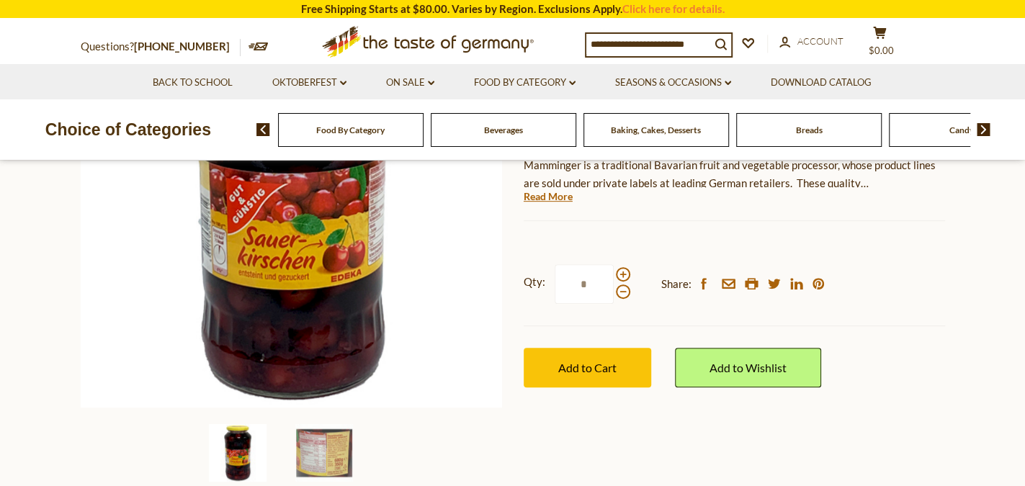
scroll to position [360, 0]
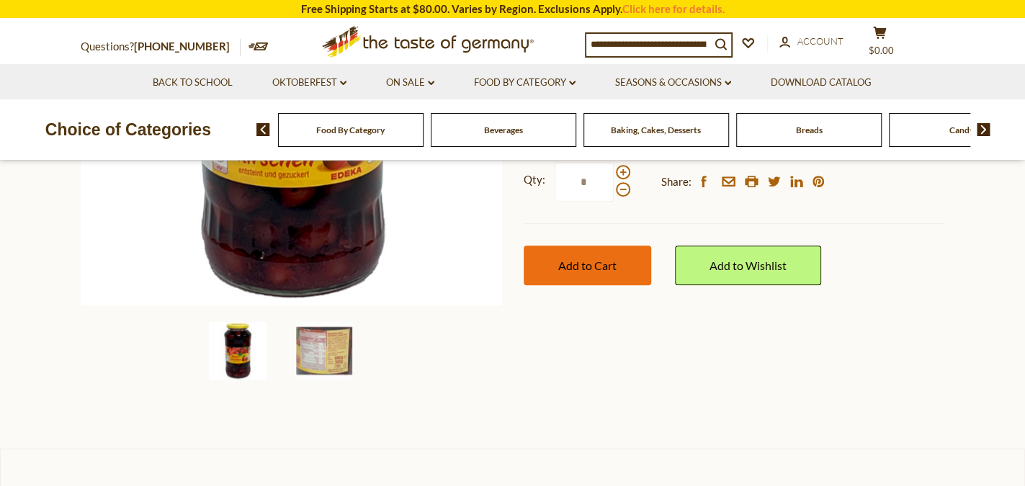
click at [603, 275] on button "Add to Cart" at bounding box center [587, 266] width 127 height 40
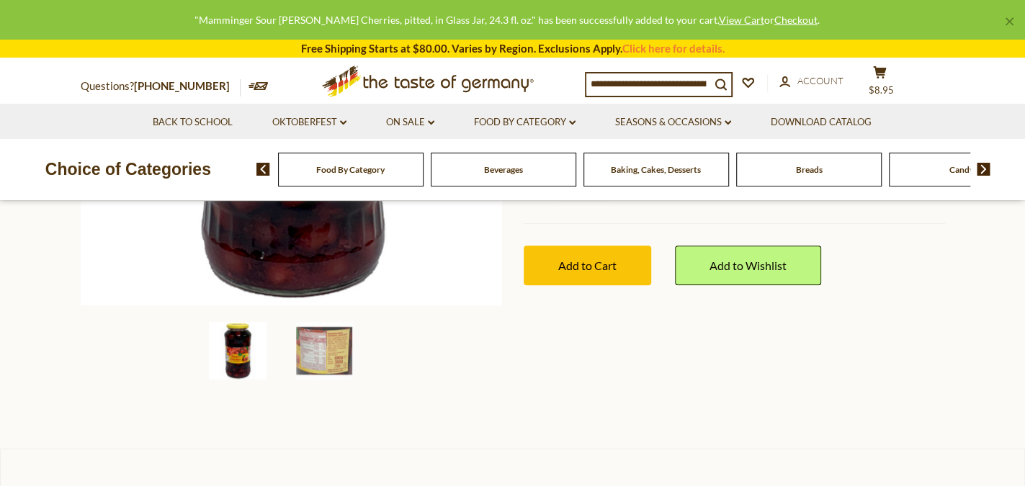
click at [613, 74] on input at bounding box center [648, 83] width 124 height 20
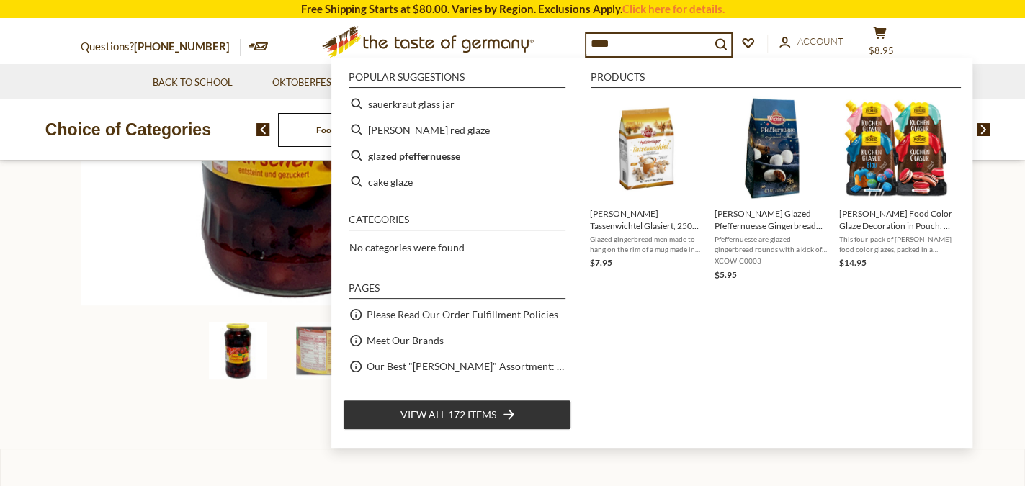
type input "*****"
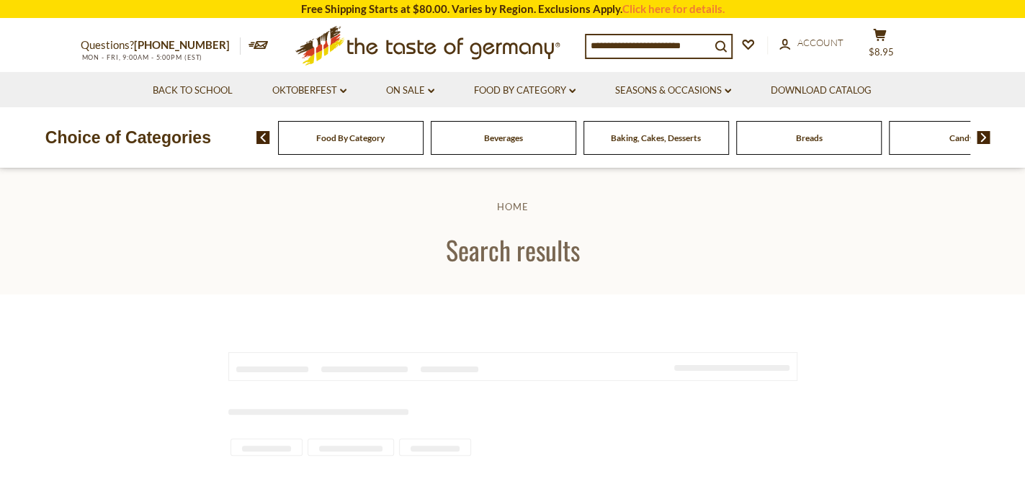
type input "*****"
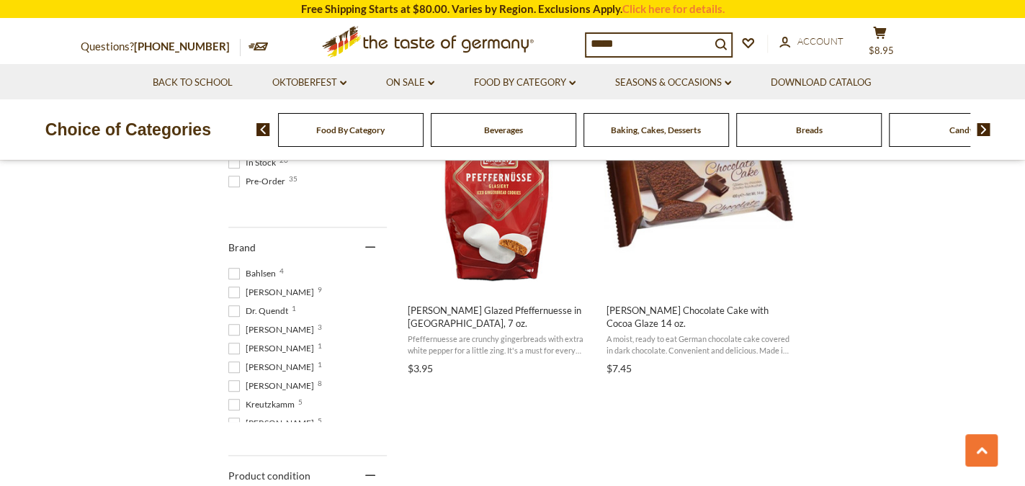
scroll to position [720, 0]
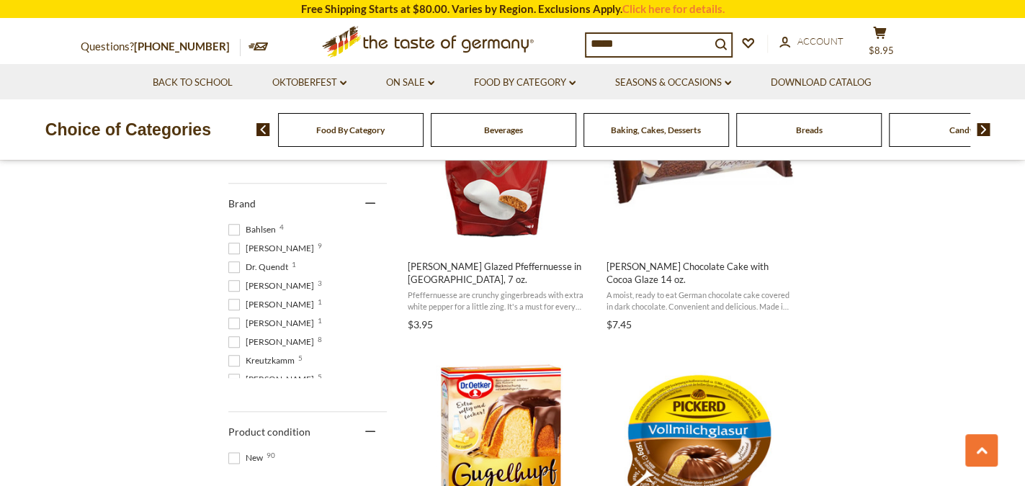
click at [235, 247] on span at bounding box center [234, 249] width 12 height 12
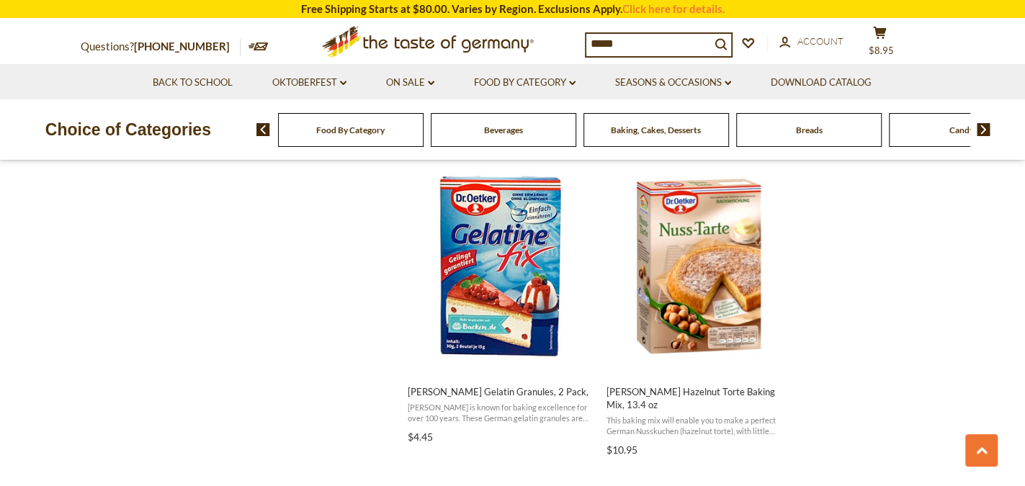
scroll to position [864, 0]
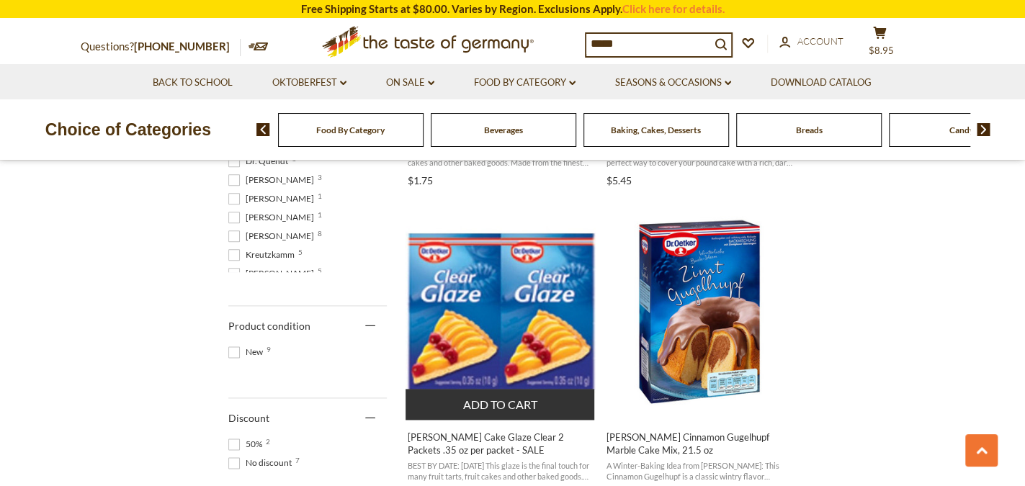
click at [581, 434] on span "[PERSON_NAME] Cake Glaze Clear 2 Packets .35 oz per packet - SALE" at bounding box center [501, 444] width 187 height 26
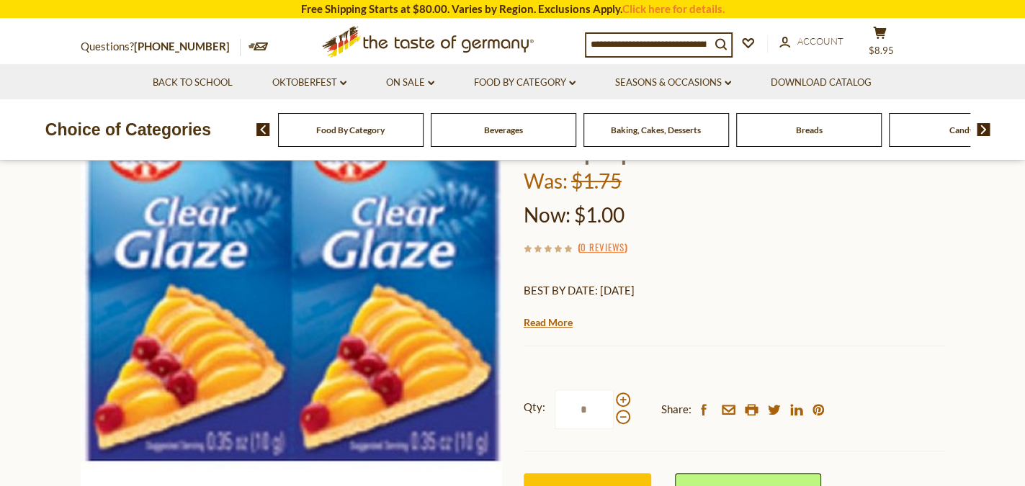
scroll to position [144, 0]
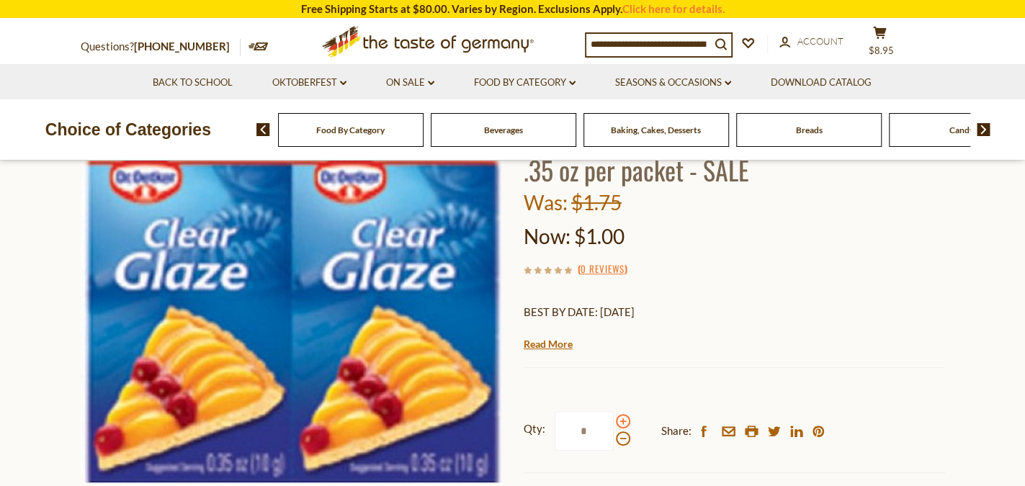
click at [625, 416] on span at bounding box center [623, 421] width 14 height 14
click at [614, 416] on input "*" at bounding box center [584, 431] width 59 height 40
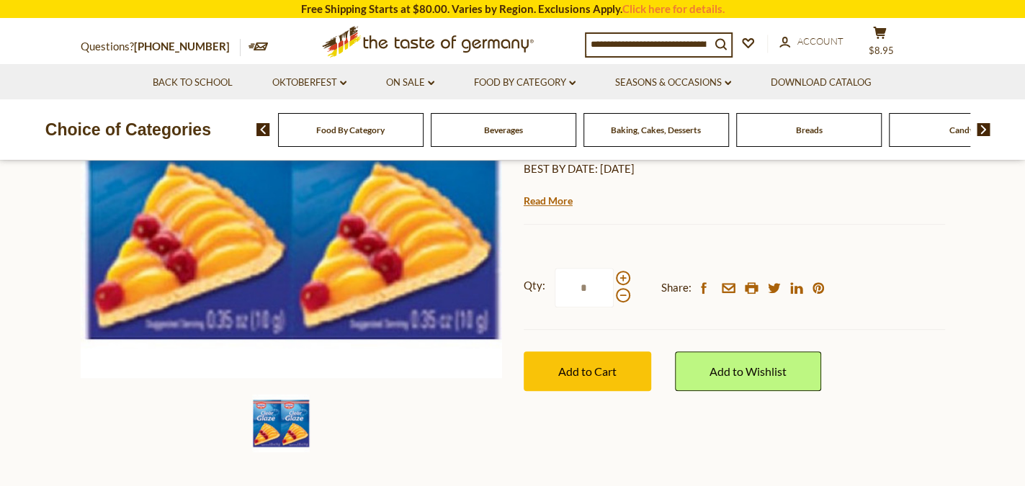
scroll to position [288, 0]
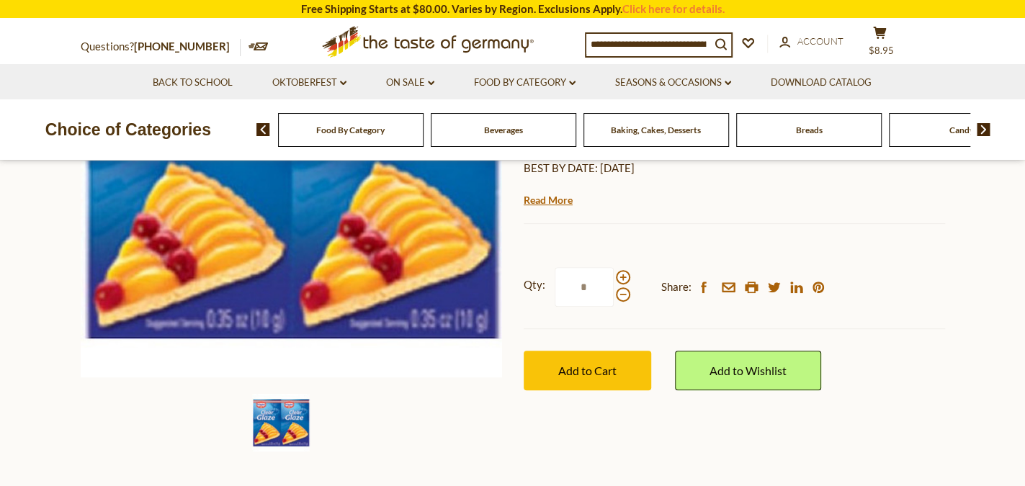
click at [614, 302] on label "Qty: *" at bounding box center [577, 287] width 107 height 40
click at [614, 302] on input "*" at bounding box center [584, 287] width 59 height 40
click at [618, 299] on span at bounding box center [623, 294] width 14 height 14
click at [614, 299] on input "*" at bounding box center [584, 287] width 59 height 40
click at [622, 276] on span at bounding box center [623, 277] width 14 height 14
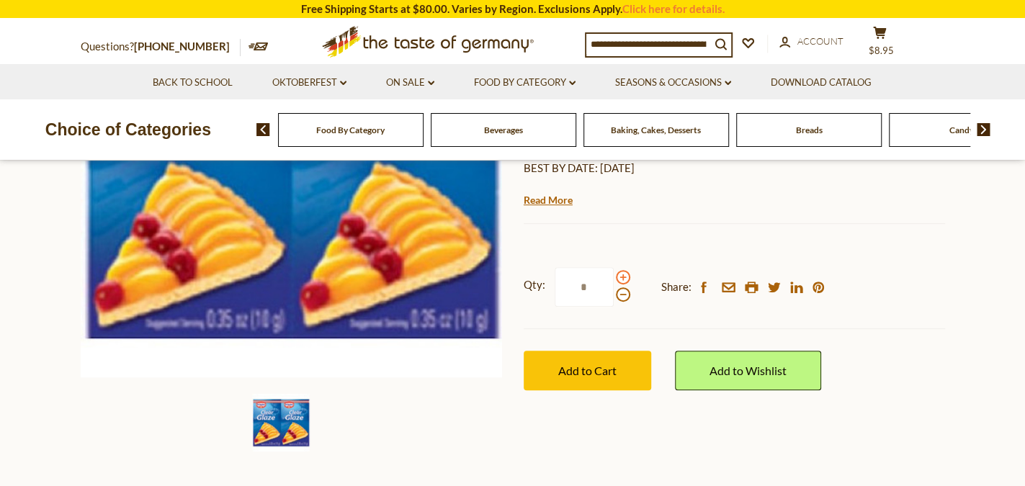
click at [614, 276] on input "*" at bounding box center [584, 287] width 59 height 40
click at [622, 276] on span at bounding box center [623, 277] width 14 height 14
click at [614, 276] on input "*" at bounding box center [584, 287] width 59 height 40
click at [624, 293] on span at bounding box center [623, 294] width 14 height 14
click at [614, 293] on input "*" at bounding box center [584, 287] width 59 height 40
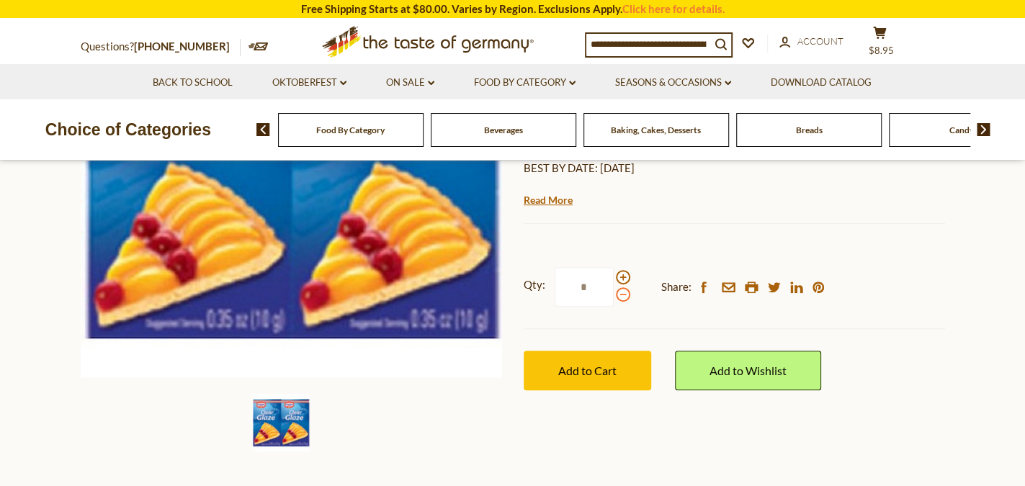
type input "*"
click at [620, 371] on button "Add to Cart" at bounding box center [587, 371] width 127 height 40
click at [634, 81] on link "Seasons & Occasions dropdown_arrow" at bounding box center [673, 83] width 116 height 16
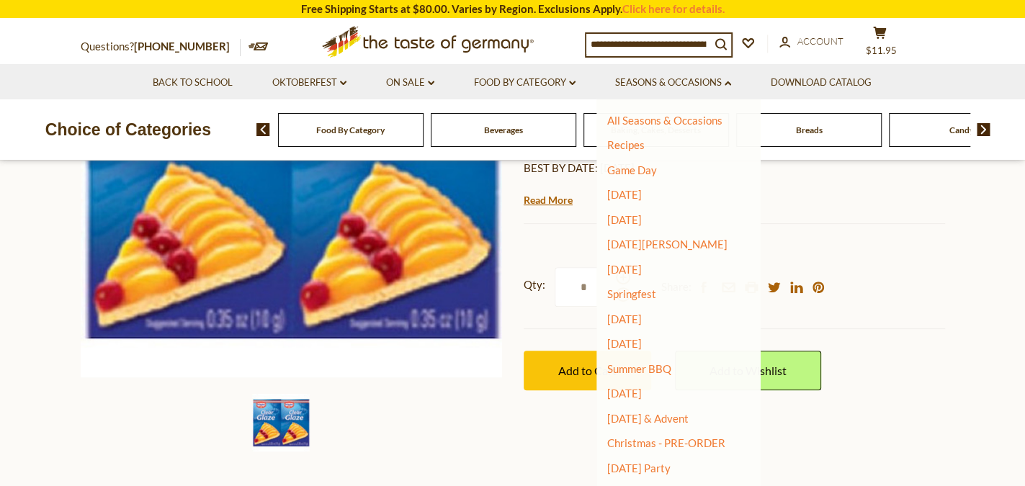
click at [656, 40] on input at bounding box center [648, 44] width 124 height 20
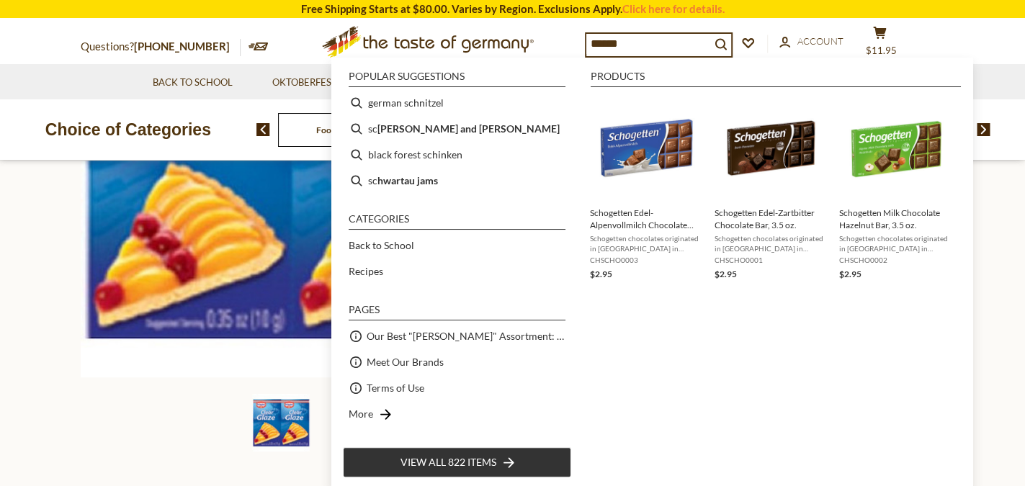
type input "*******"
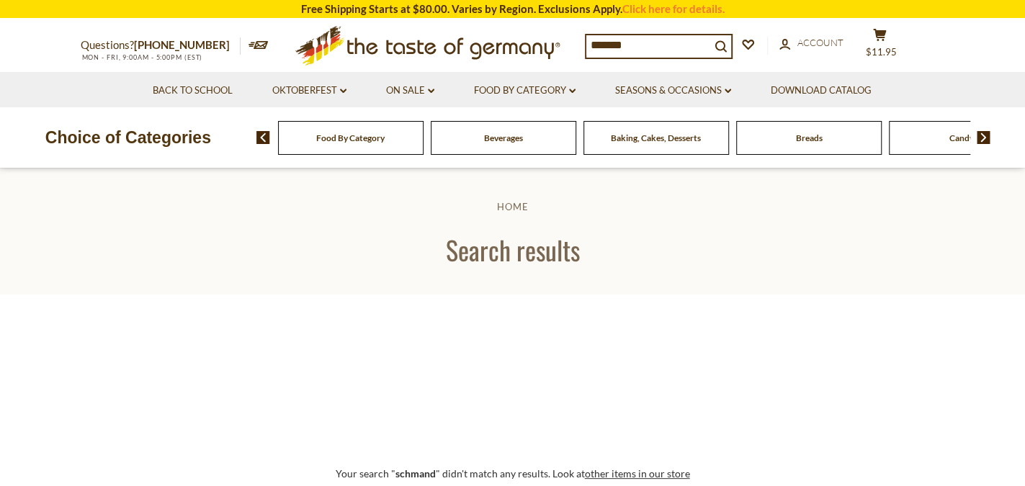
click at [699, 44] on input "*******" at bounding box center [648, 45] width 124 height 20
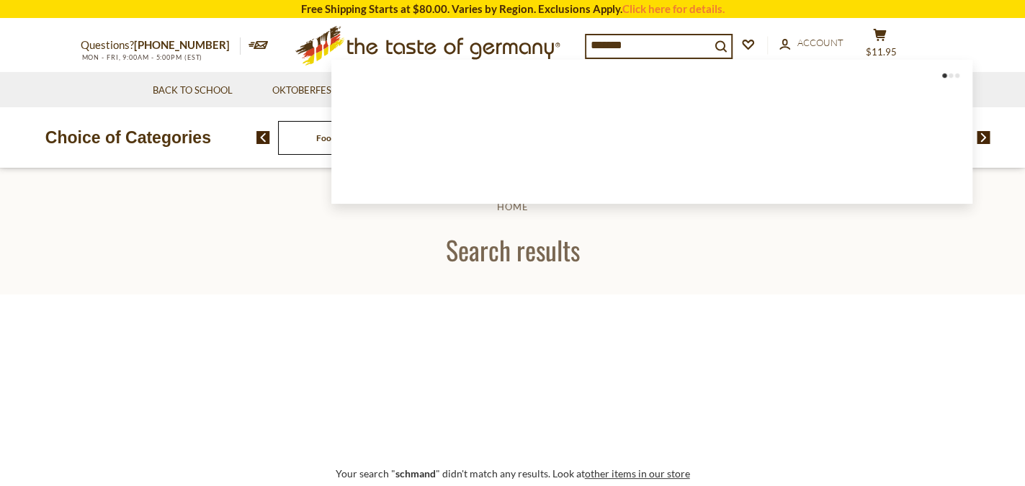
click at [699, 44] on input "*******" at bounding box center [648, 45] width 124 height 20
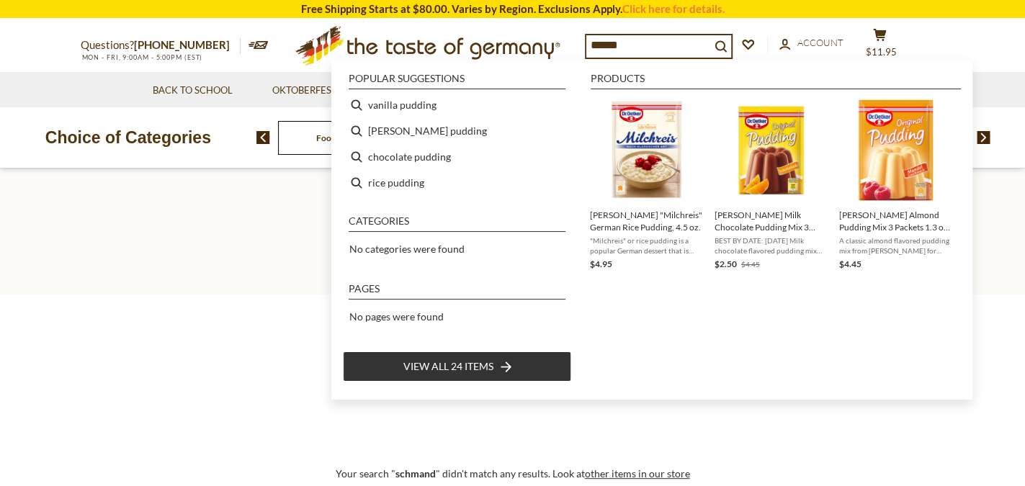
type input "*******"
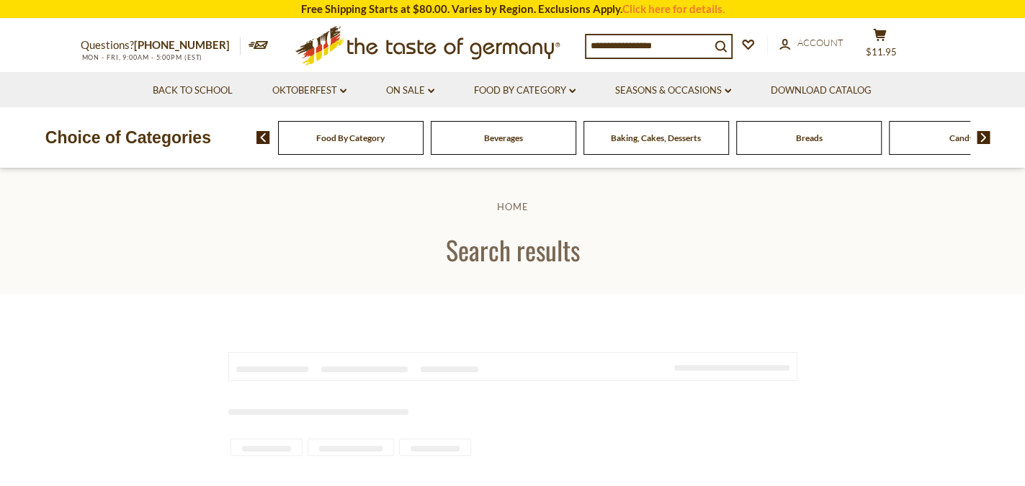
type input "*******"
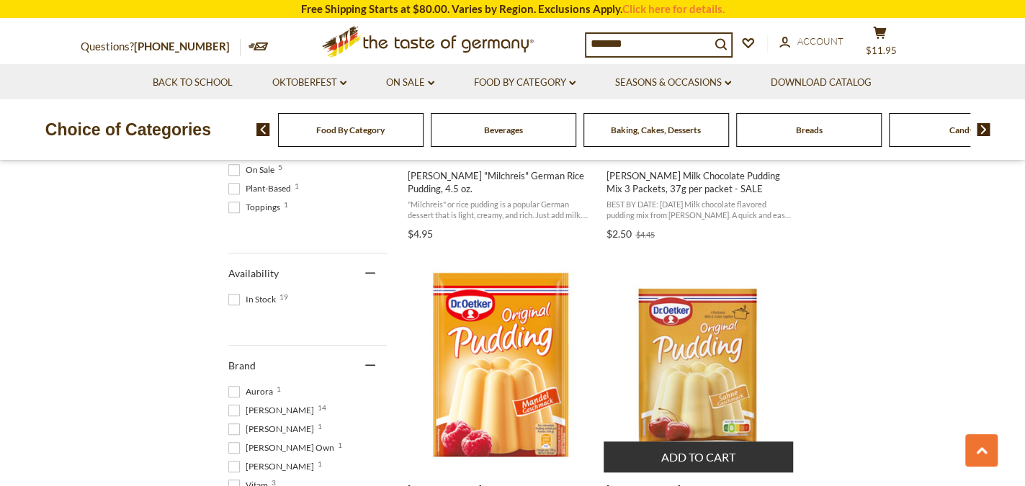
scroll to position [576, 0]
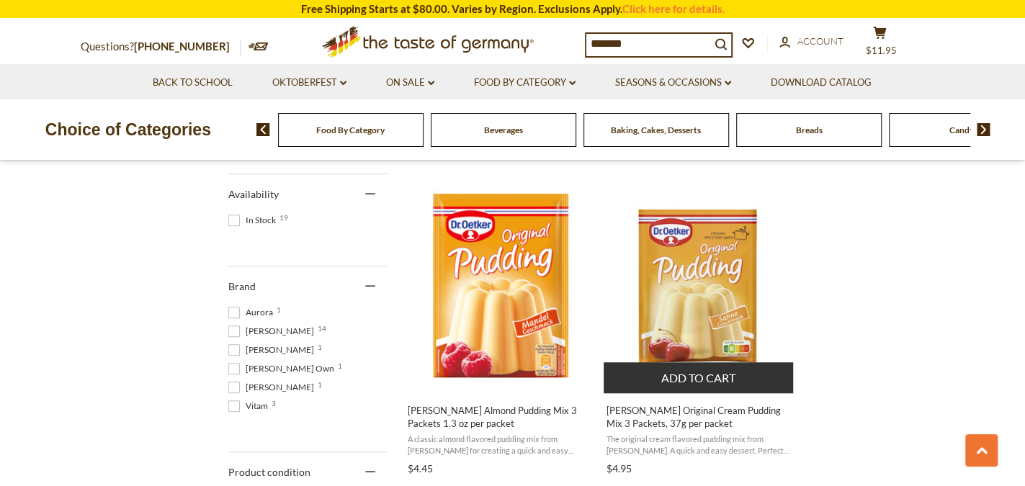
click at [673, 278] on img "Dr. Oetker Original Cream Pudding Mix 3 Packets, 37g per packet" at bounding box center [699, 285] width 191 height 191
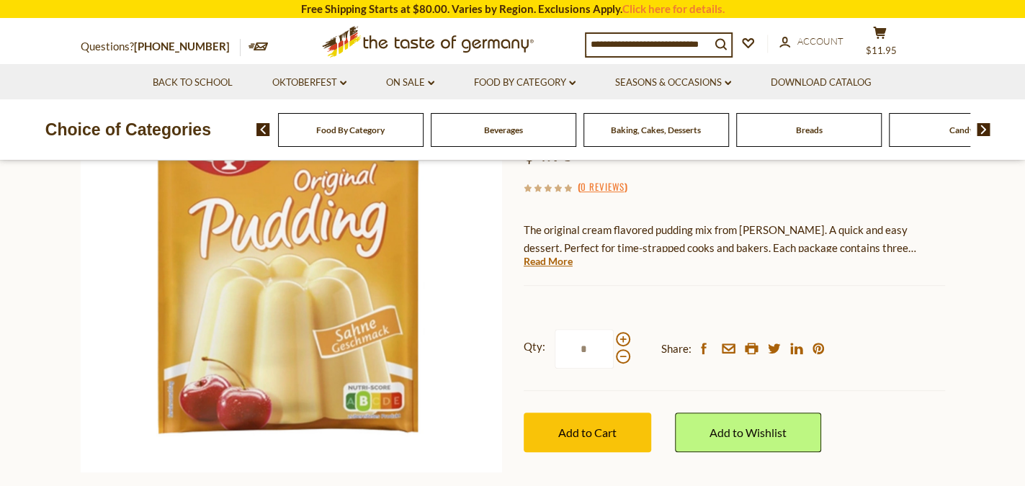
scroll to position [216, 0]
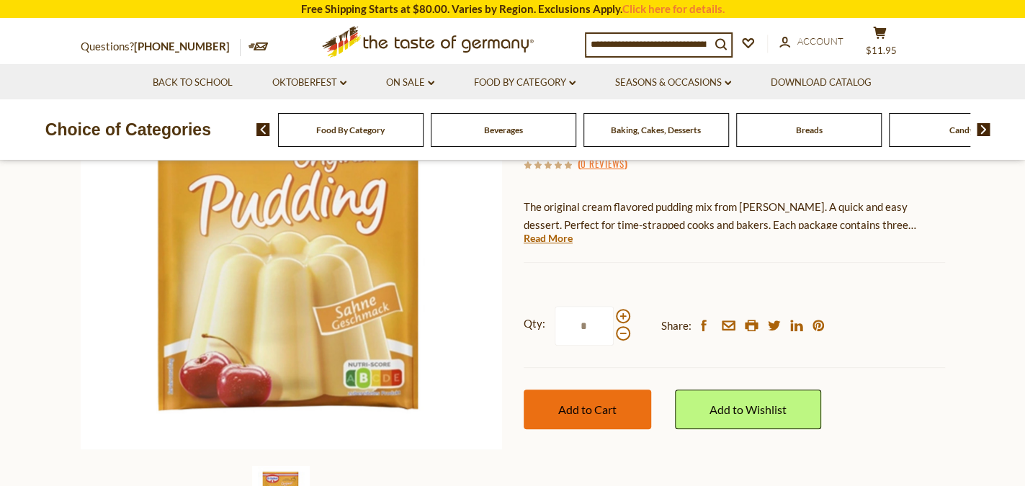
click at [601, 408] on span "Add to Cart" at bounding box center [587, 410] width 58 height 14
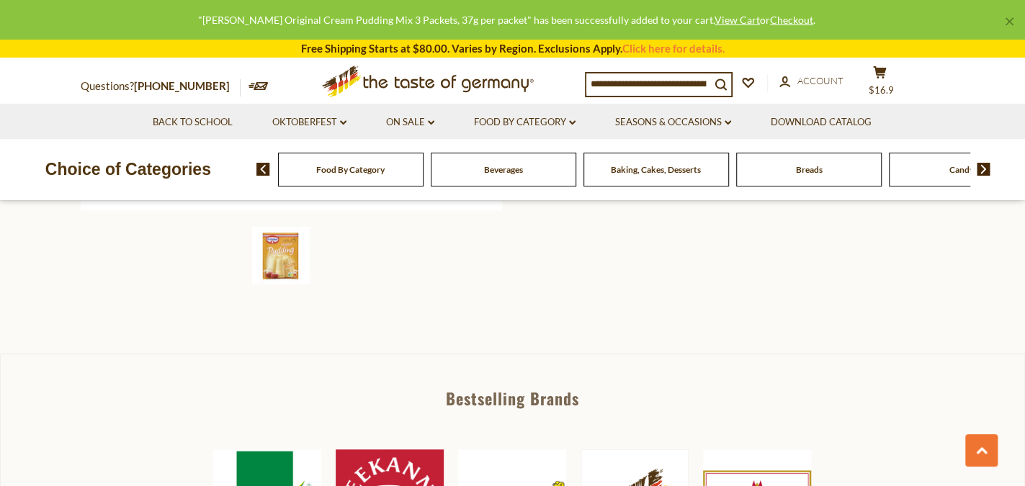
scroll to position [504, 0]
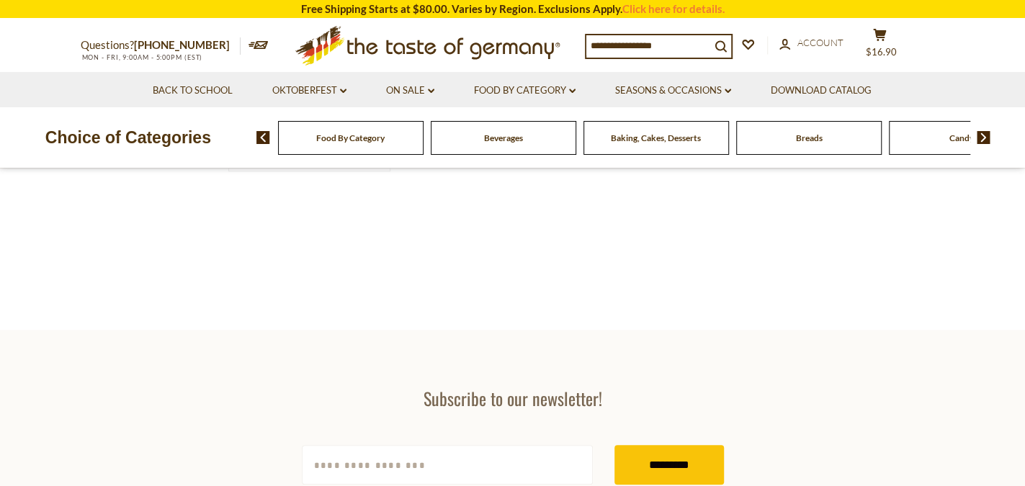
type input "*******"
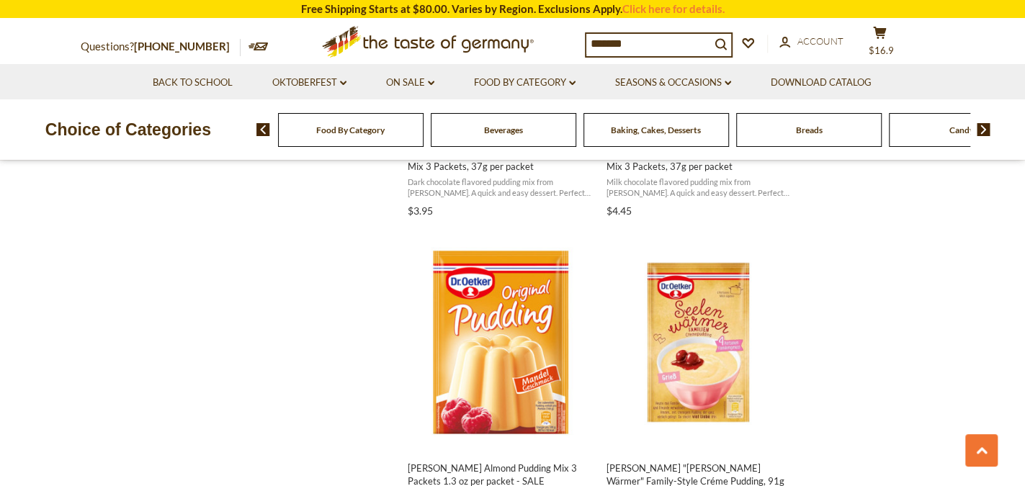
scroll to position [1152, 0]
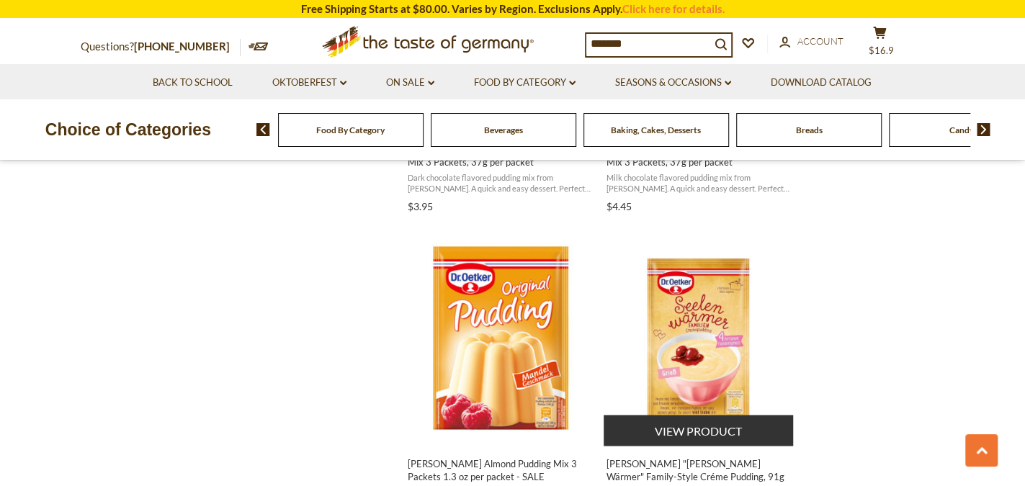
click at [655, 367] on img "Dr. Oetker" at bounding box center [699, 338] width 191 height 191
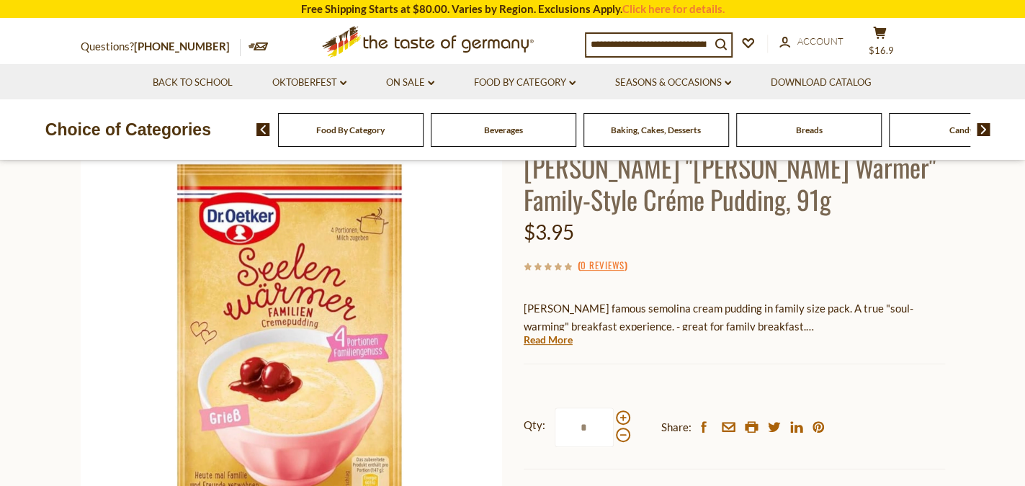
scroll to position [144, 0]
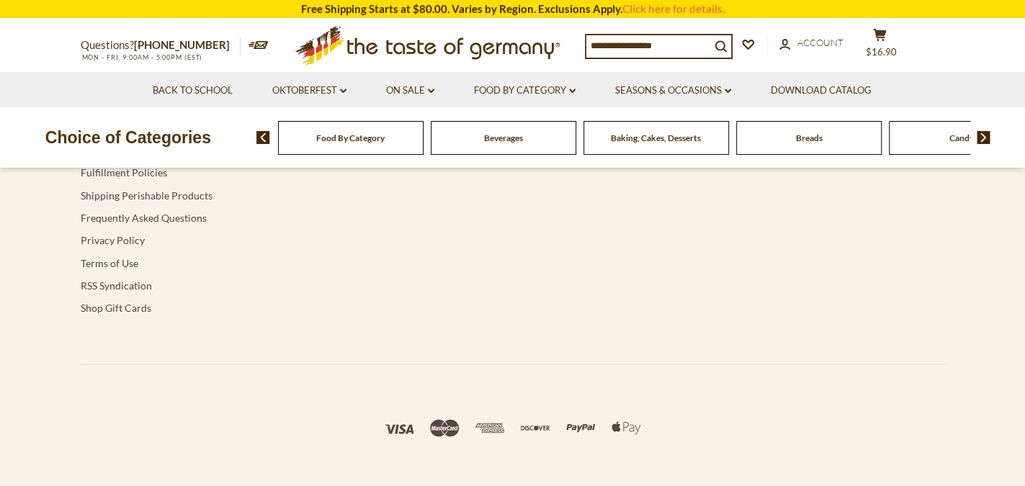
type input "*******"
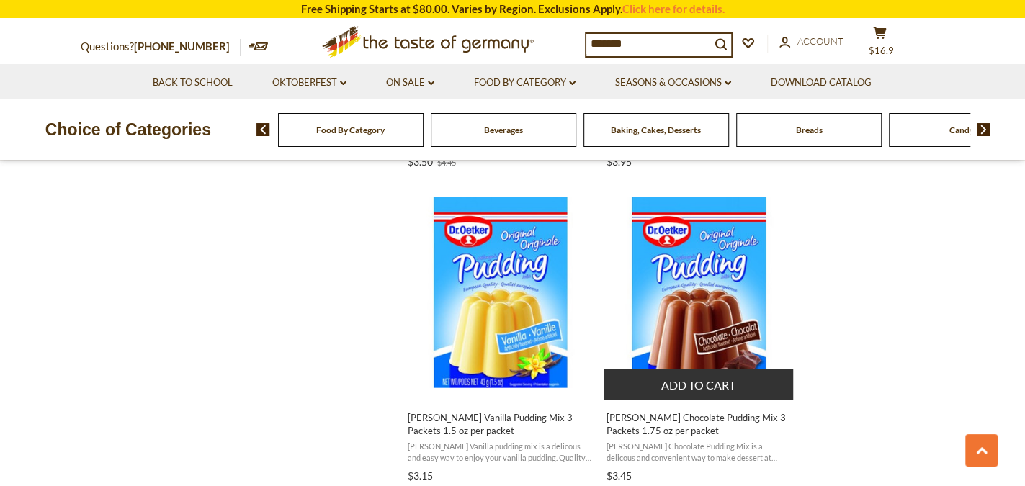
scroll to position [1584, 0]
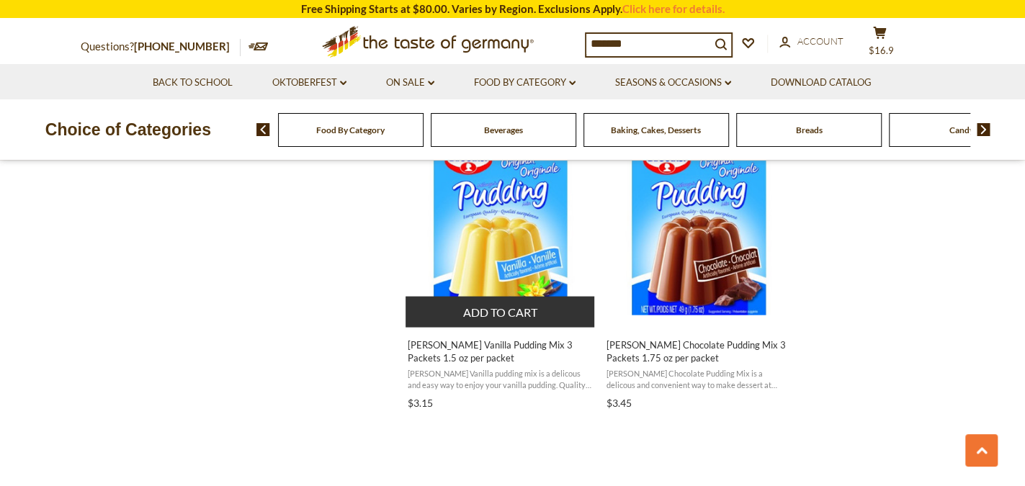
click at [445, 342] on span "[PERSON_NAME] Vanilla Pudding Mix 3 Packets 1.5 oz per packet" at bounding box center [501, 352] width 187 height 26
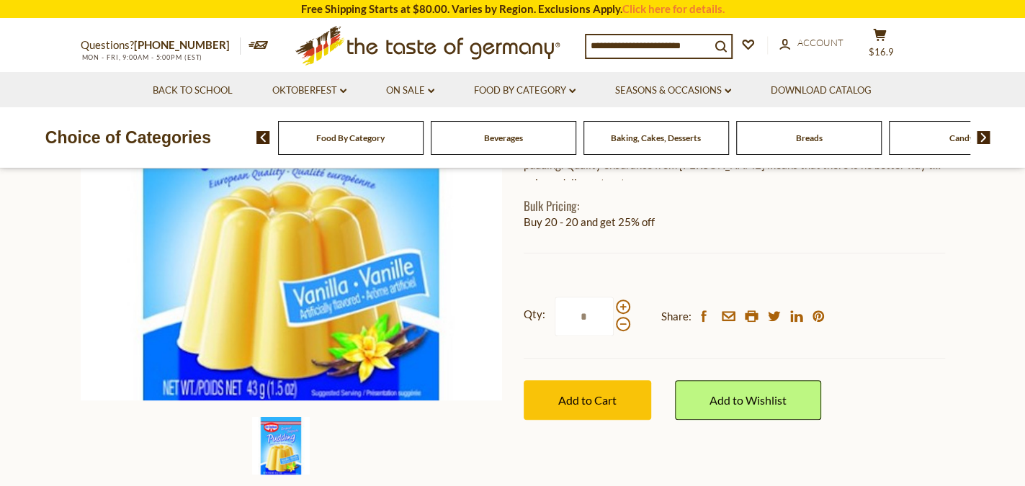
scroll to position [288, 0]
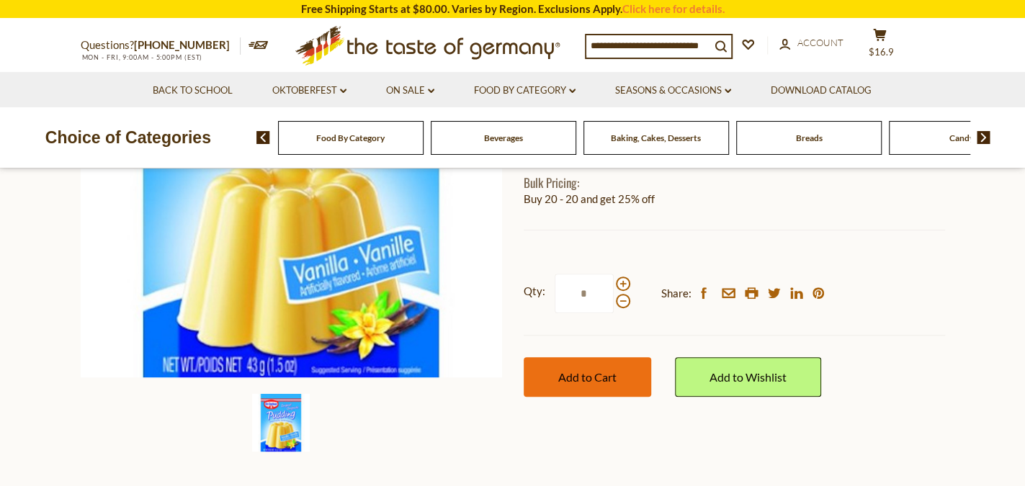
click at [583, 384] on button "Add to Cart" at bounding box center [587, 377] width 127 height 40
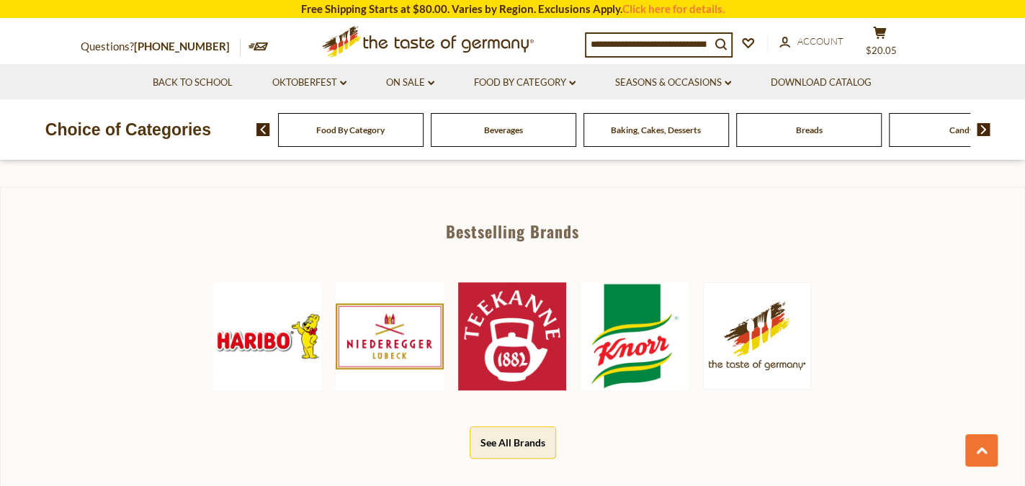
scroll to position [504, 0]
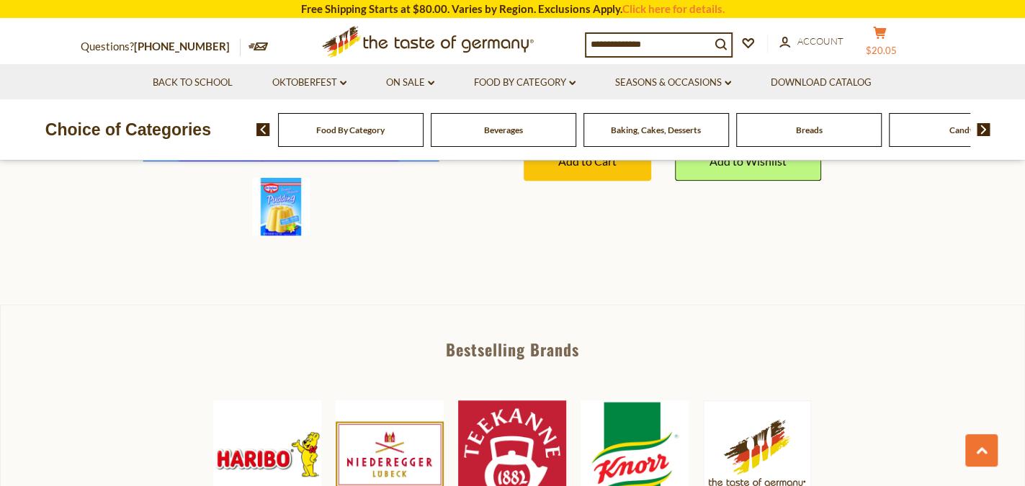
click at [882, 50] on span "$20.05" at bounding box center [881, 51] width 31 height 12
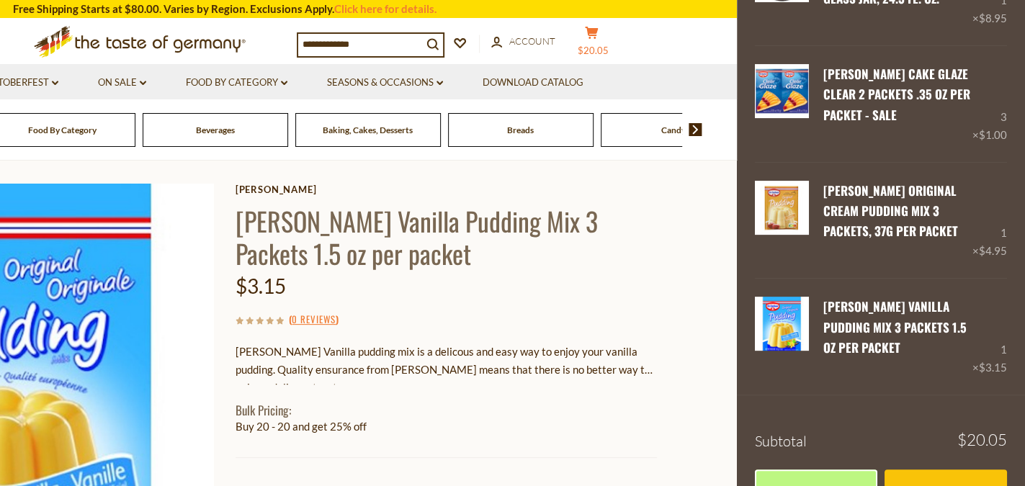
scroll to position [0, 0]
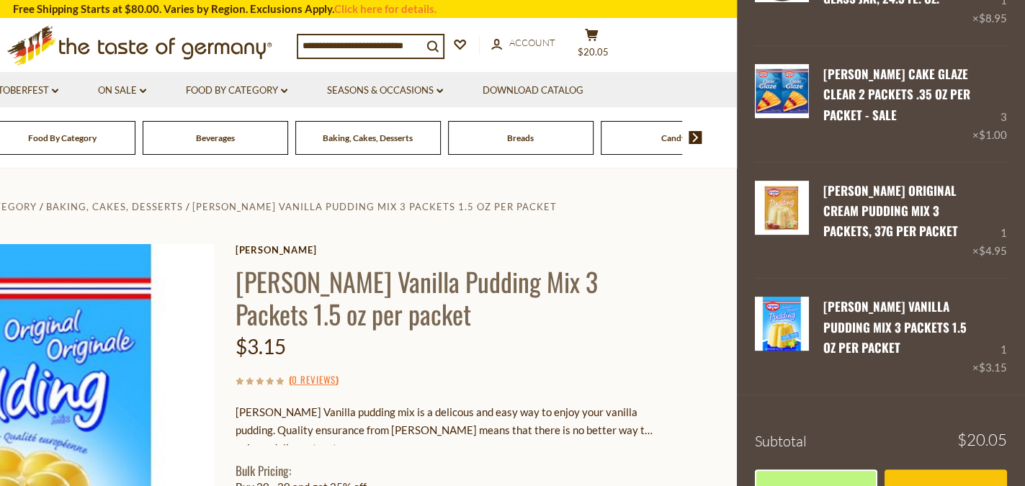
click at [390, 50] on input at bounding box center [360, 45] width 124 height 20
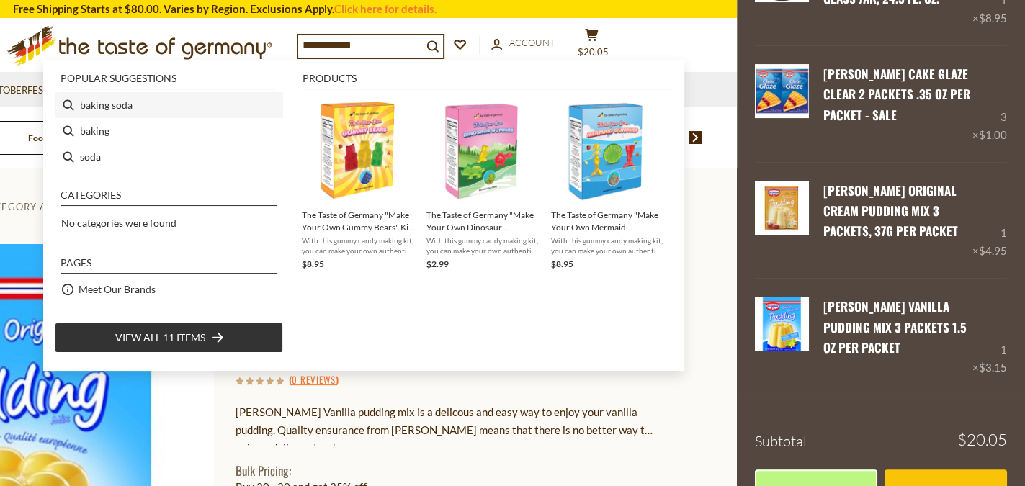
type input "**********"
click at [94, 104] on li "baking soda" at bounding box center [169, 105] width 228 height 26
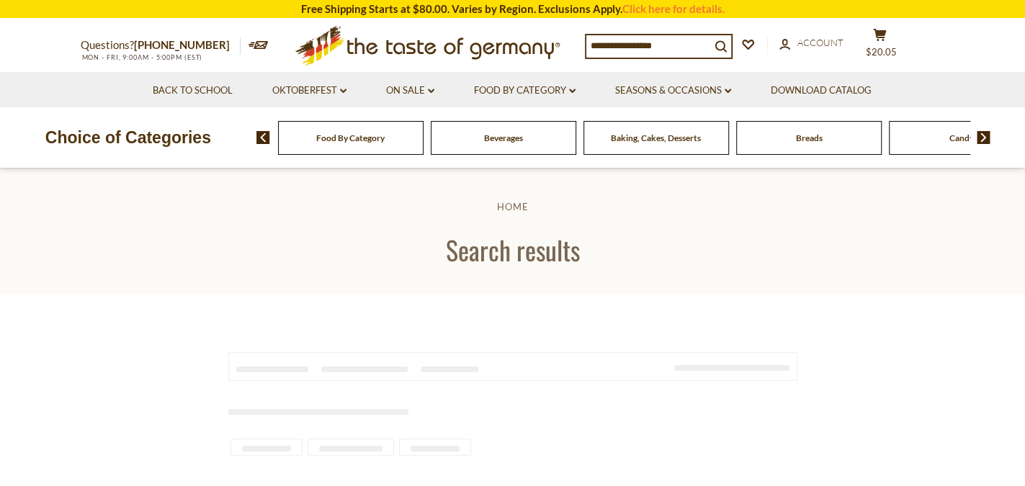
type input "**********"
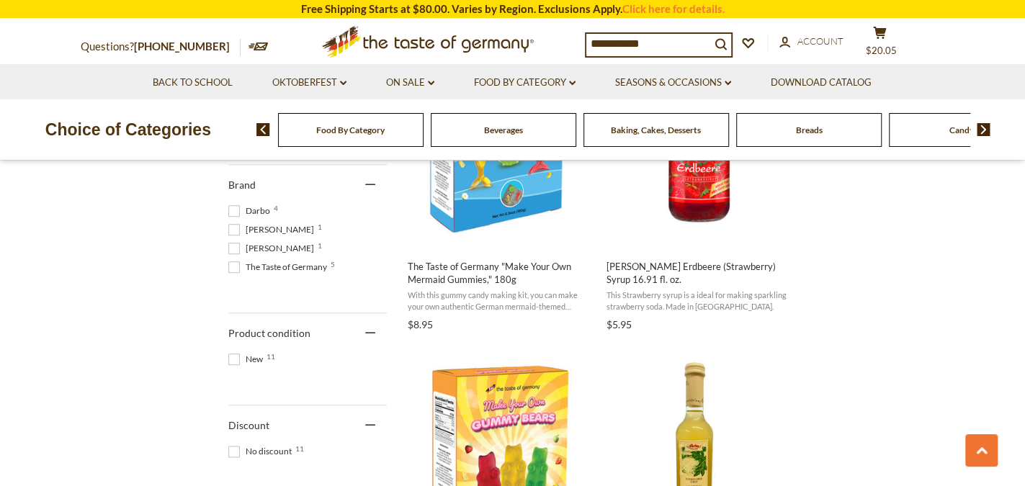
scroll to position [504, 0]
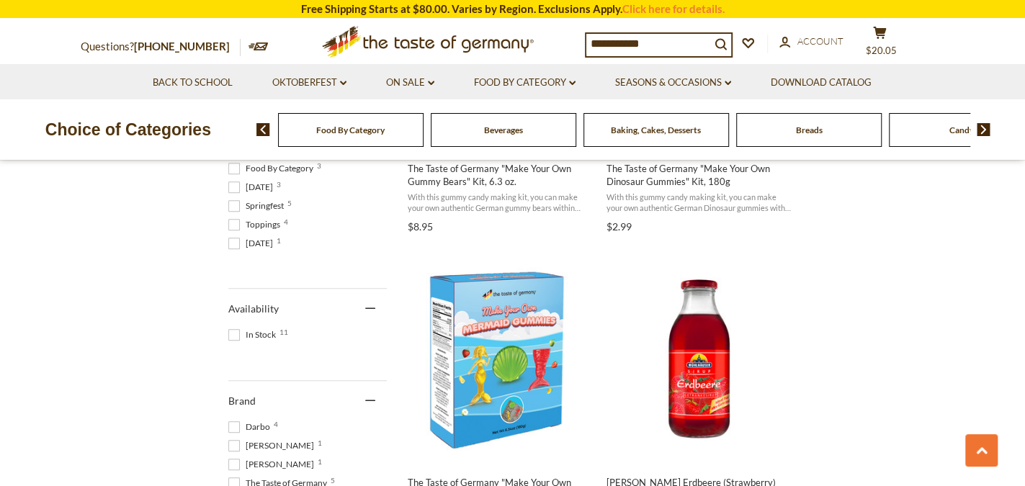
click at [423, 140] on div "Baking, Cakes, Desserts" at bounding box center [350, 130] width 145 height 34
click at [650, 133] on span "Baking, Cakes, Desserts" at bounding box center [656, 130] width 90 height 11
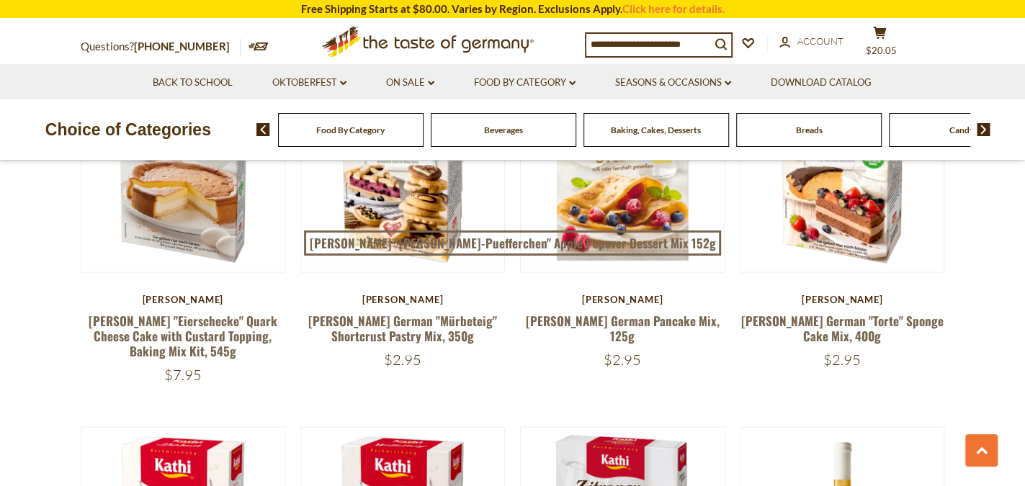
scroll to position [1440, 0]
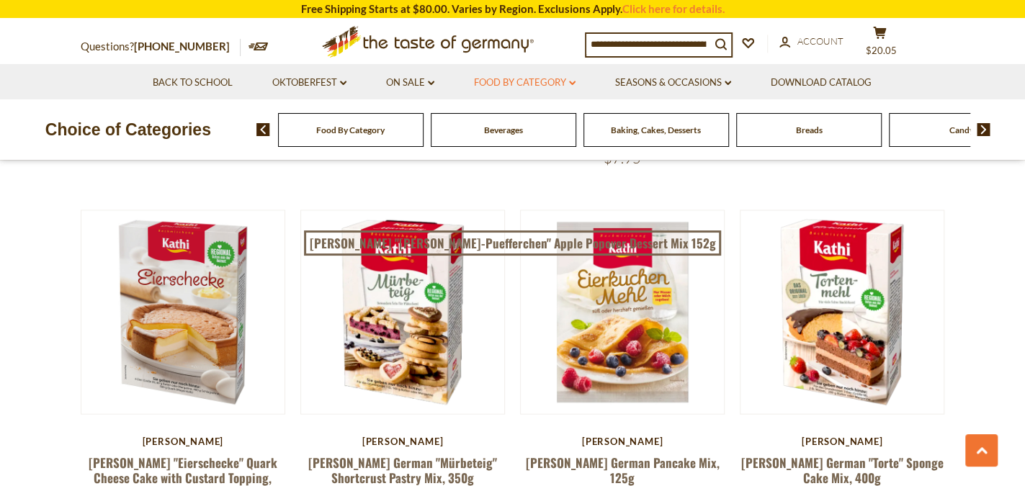
click at [562, 83] on link "Food By Category dropdown_arrow" at bounding box center [525, 83] width 102 height 16
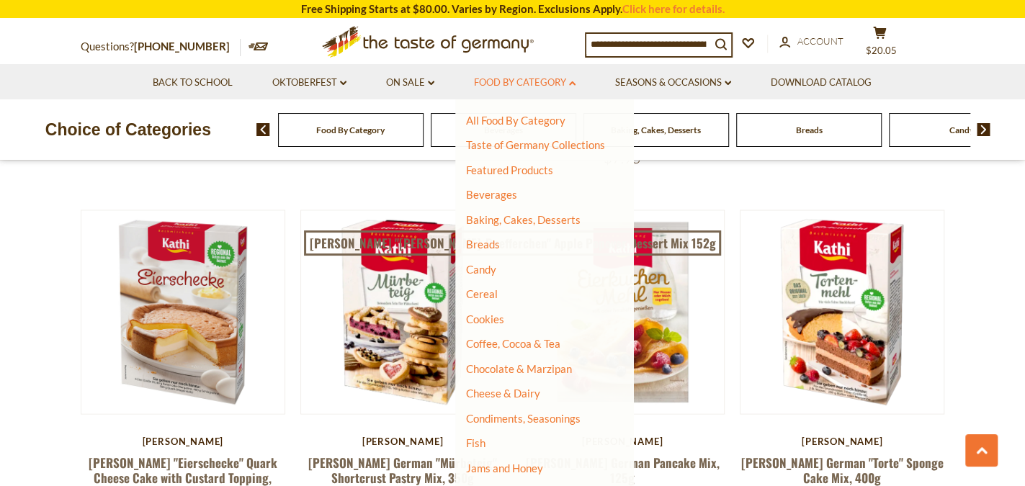
click at [563, 77] on link "Food By Category dropdown_arrow" at bounding box center [525, 83] width 102 height 16
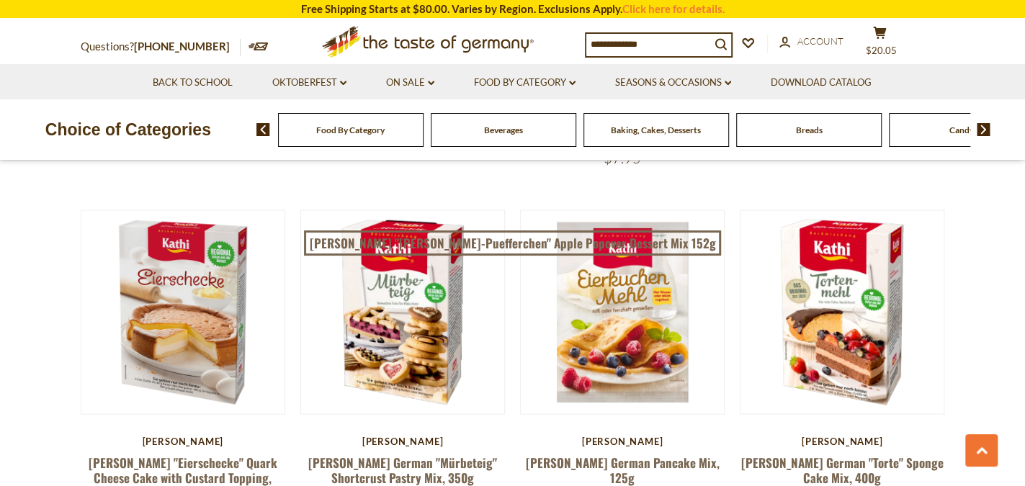
click at [690, 34] on input at bounding box center [648, 44] width 124 height 20
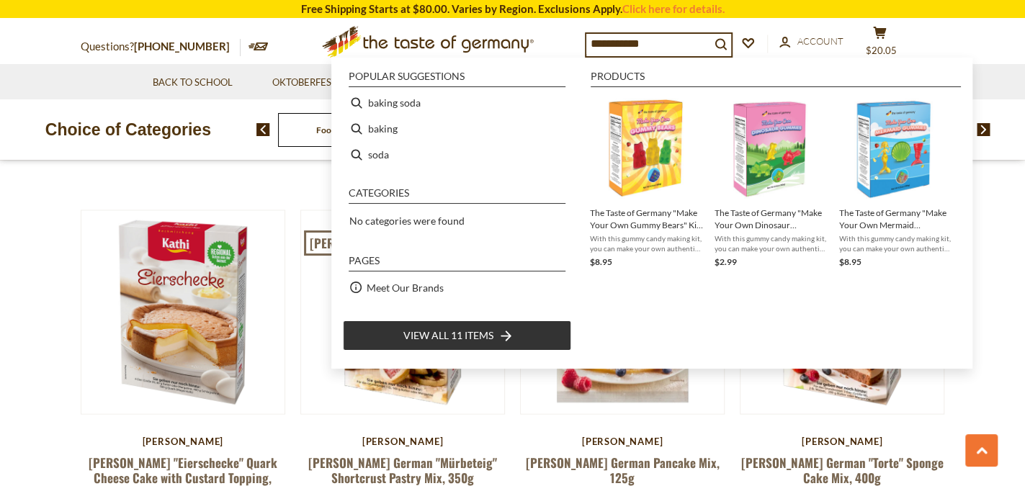
type input "**********"
click at [406, 335] on span "View all 11 items" at bounding box center [448, 336] width 90 height 16
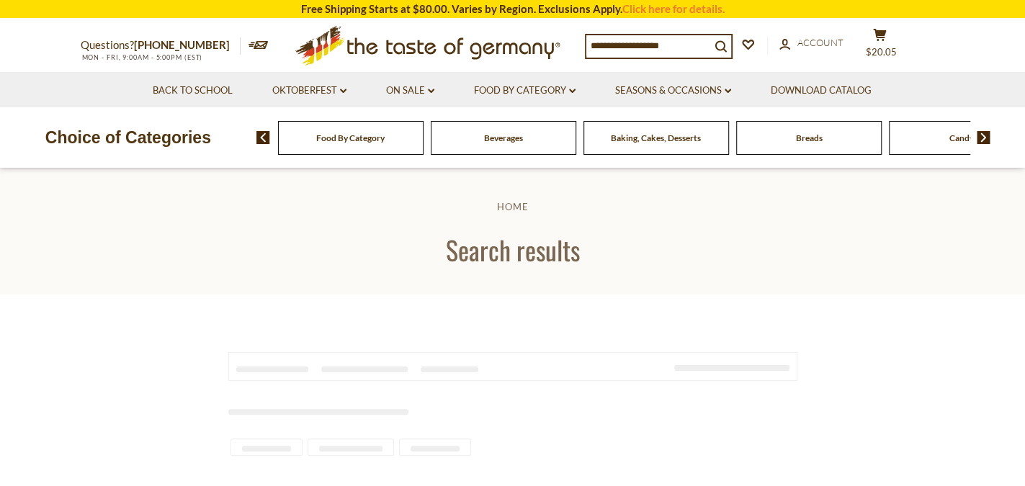
type input "**********"
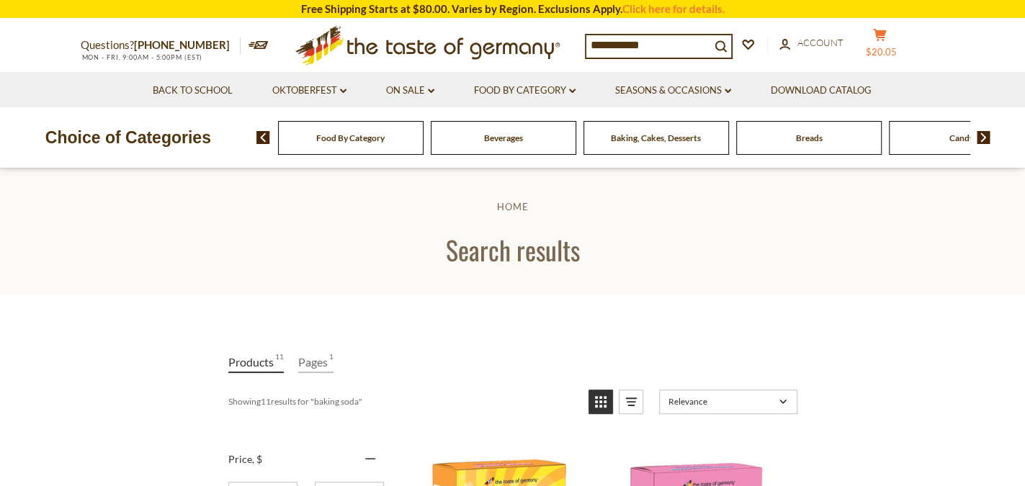
click at [892, 51] on span "$20.05" at bounding box center [881, 52] width 31 height 12
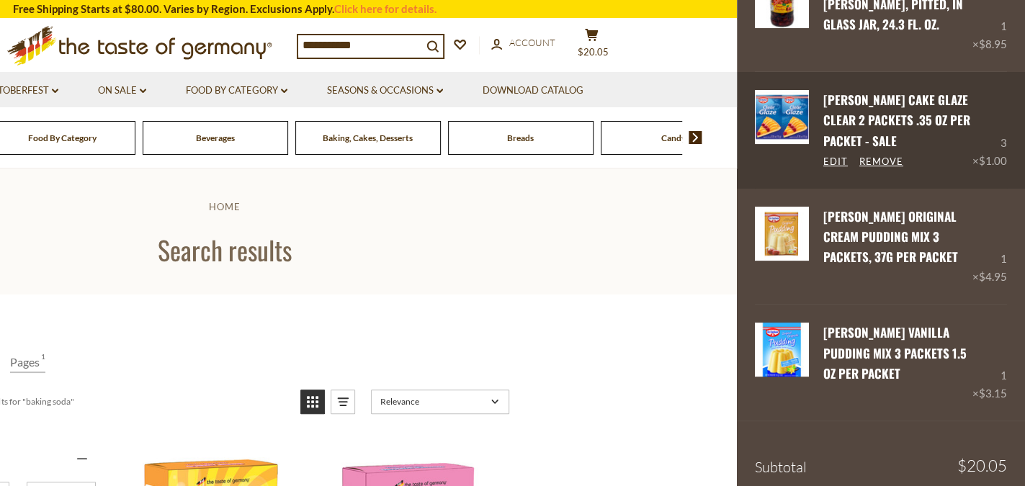
scroll to position [184, 0]
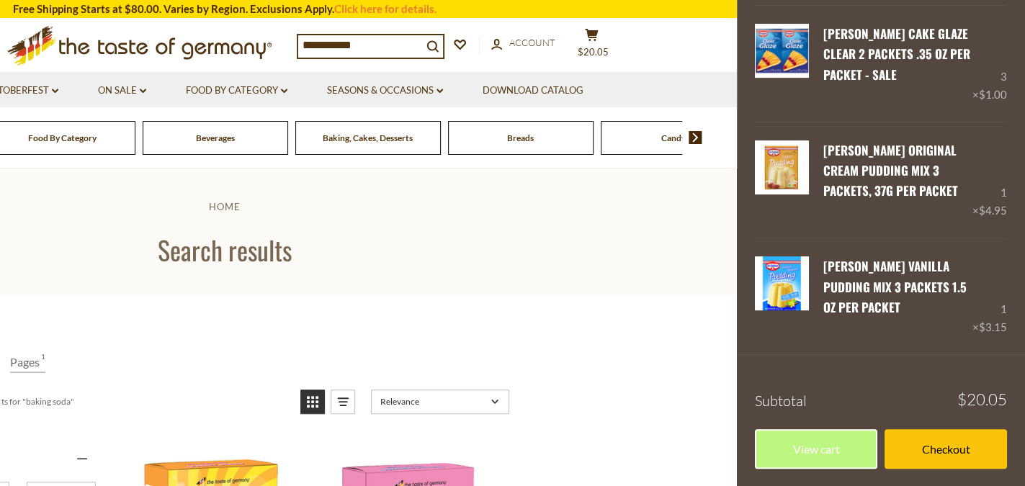
drag, startPoint x: 398, startPoint y: 47, endPoint x: 301, endPoint y: 71, distance: 99.4
click at [301, 71] on div "**********" at bounding box center [225, 45] width 886 height 53
click at [439, 276] on header "Home Search results" at bounding box center [224, 232] width 1025 height 126
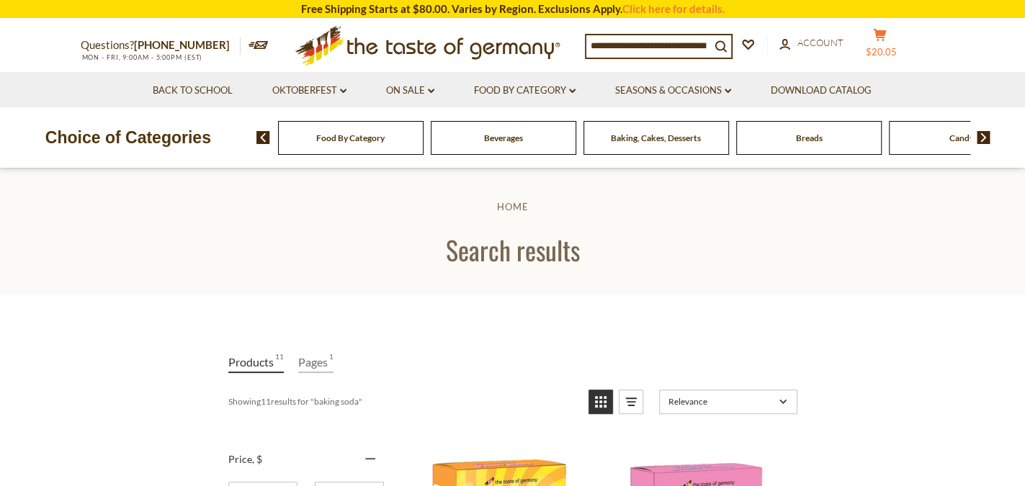
click at [884, 37] on icon "cart" at bounding box center [880, 35] width 14 height 12
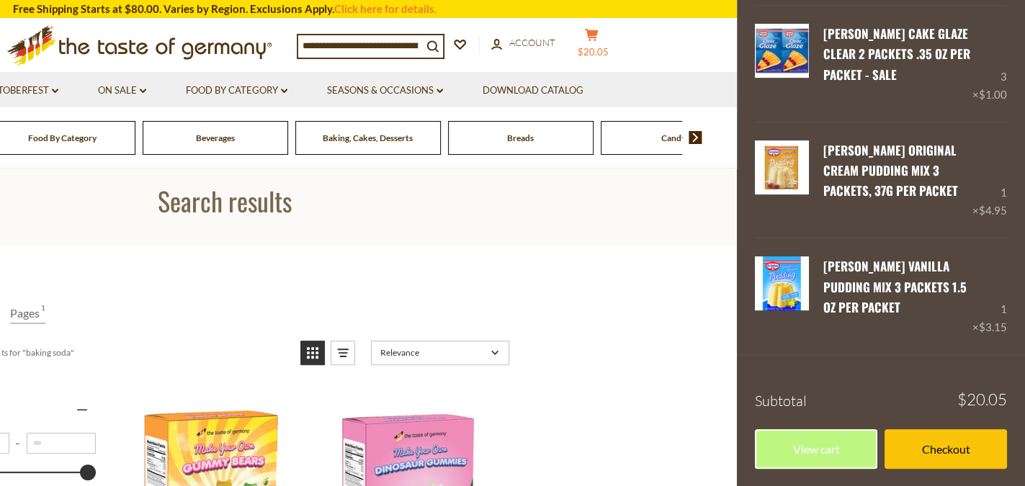
scroll to position [72, 0]
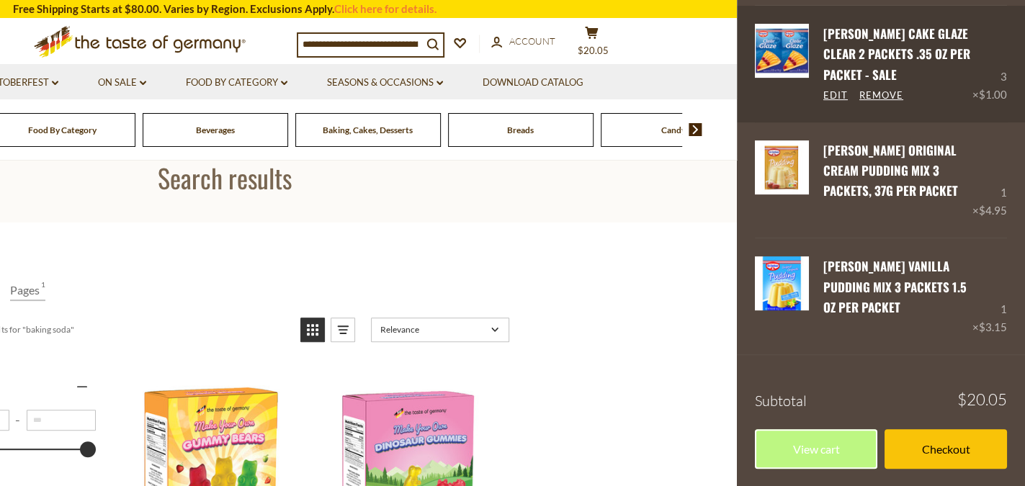
click at [887, 30] on link "[PERSON_NAME] Cake Glaze Clear 2 Packets .35 oz per packet - SALE" at bounding box center [896, 53] width 147 height 59
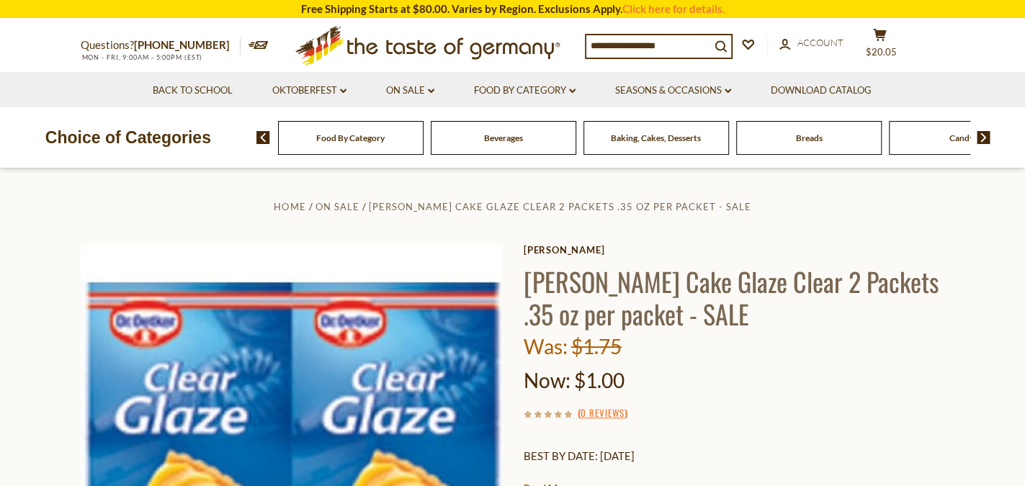
click at [637, 42] on input at bounding box center [648, 45] width 124 height 20
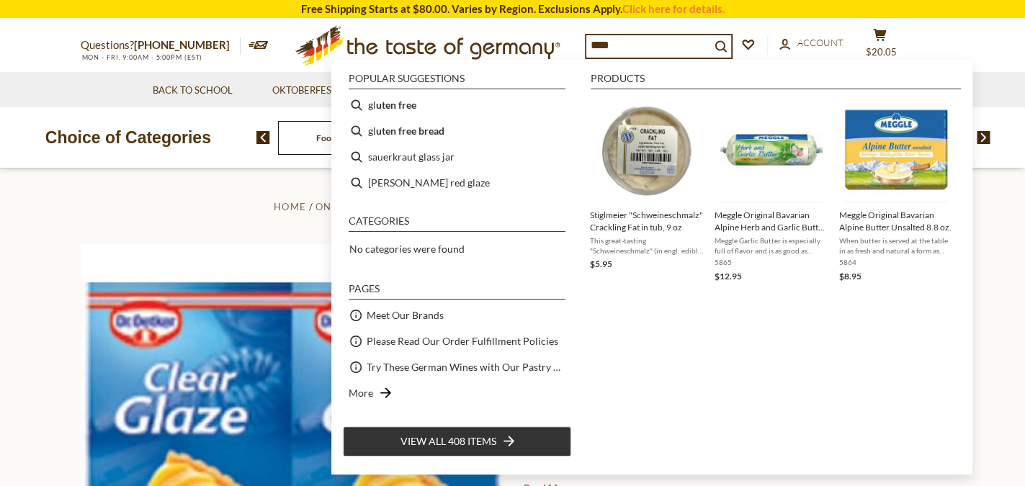
type input "*****"
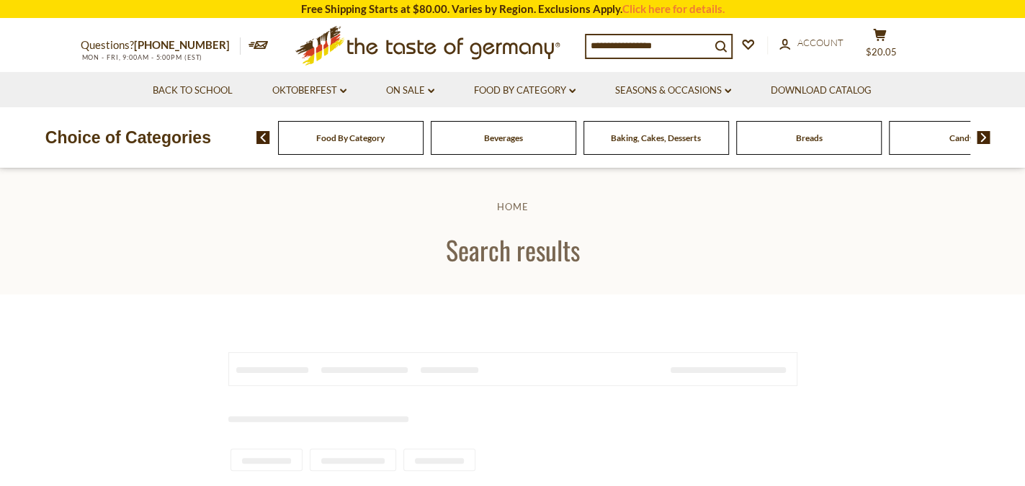
type input "*****"
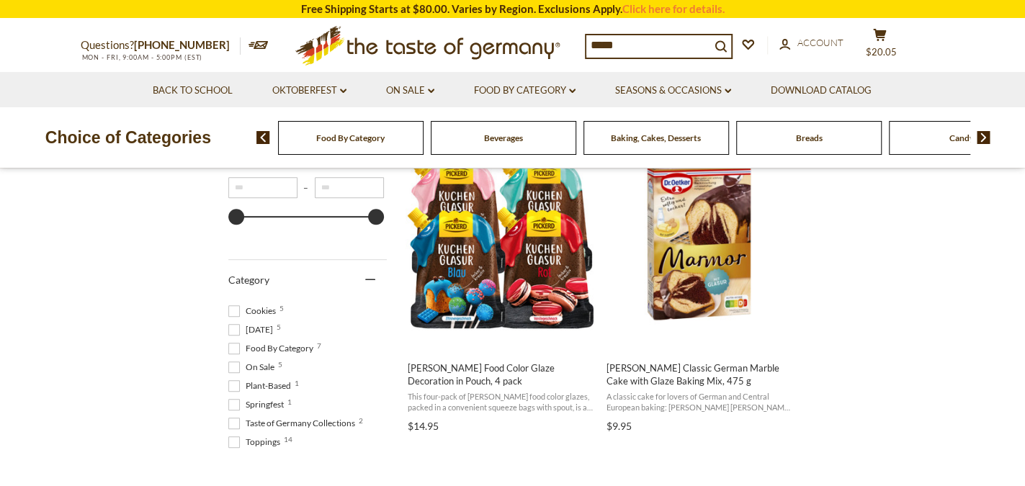
scroll to position [648, 0]
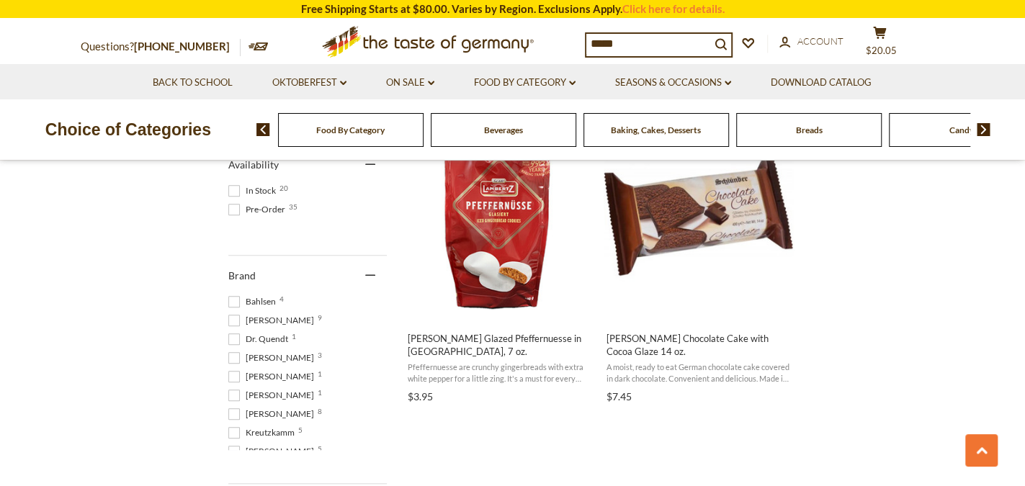
click at [238, 315] on span at bounding box center [234, 321] width 12 height 12
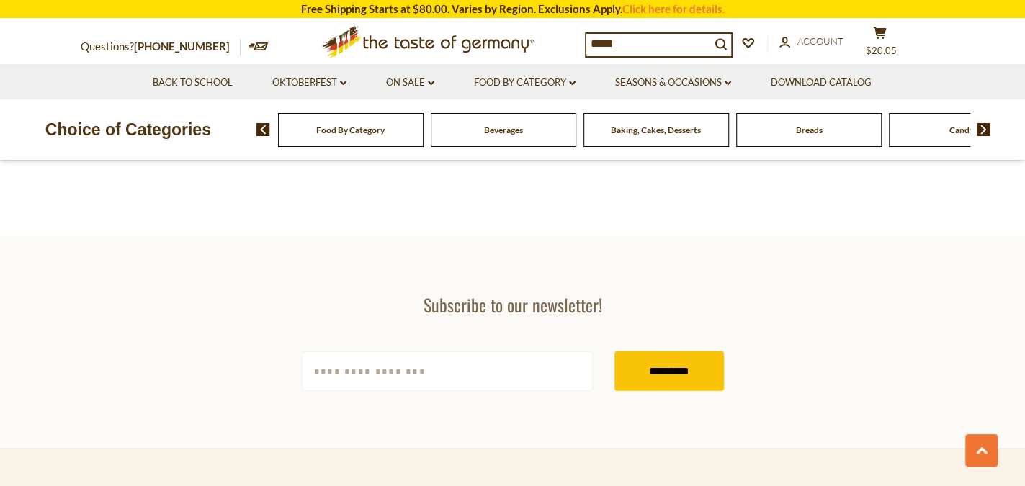
scroll to position [1945, 0]
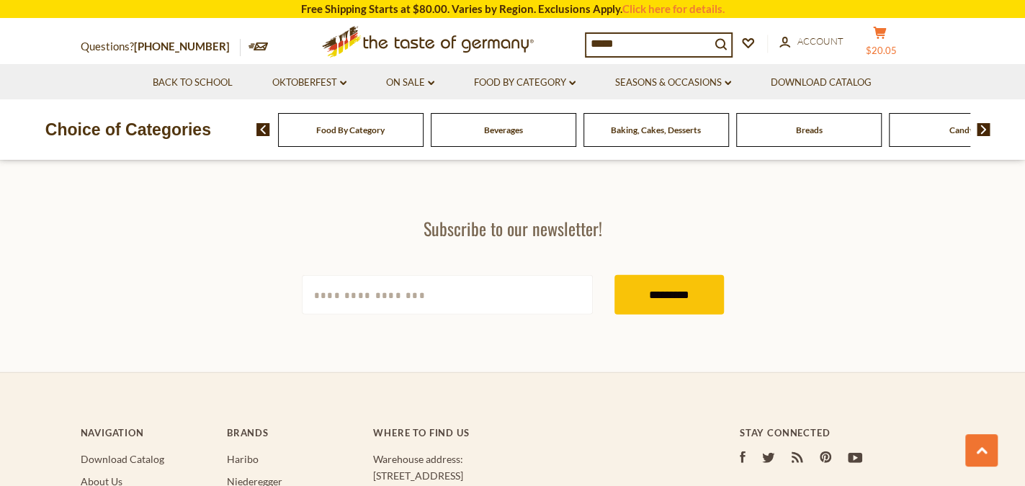
click at [900, 41] on button "cart $20.05" at bounding box center [880, 44] width 43 height 36
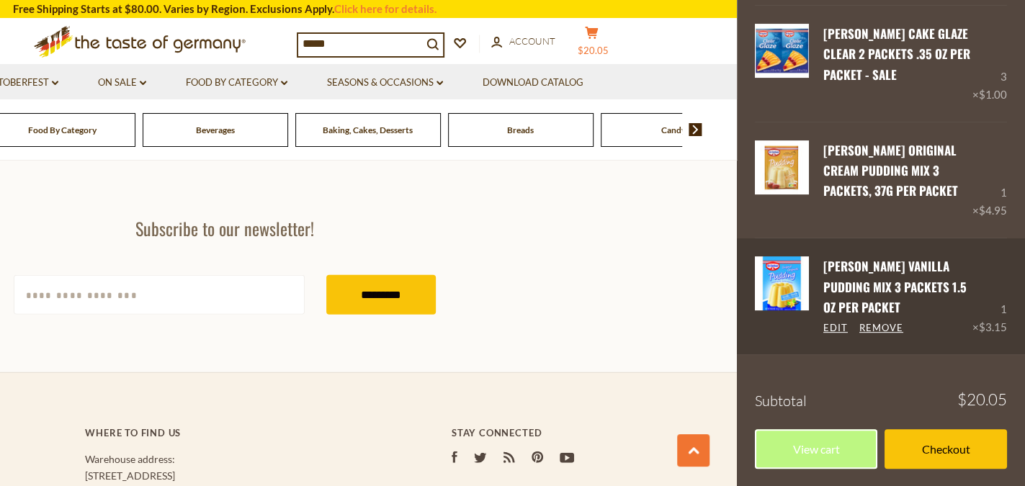
scroll to position [2089, 0]
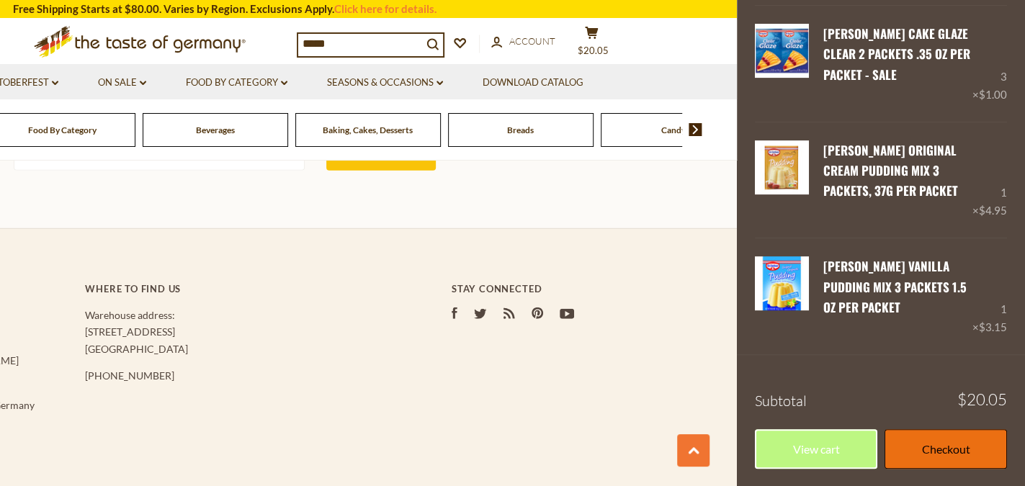
click at [954, 448] on link "Checkout" at bounding box center [945, 449] width 122 height 40
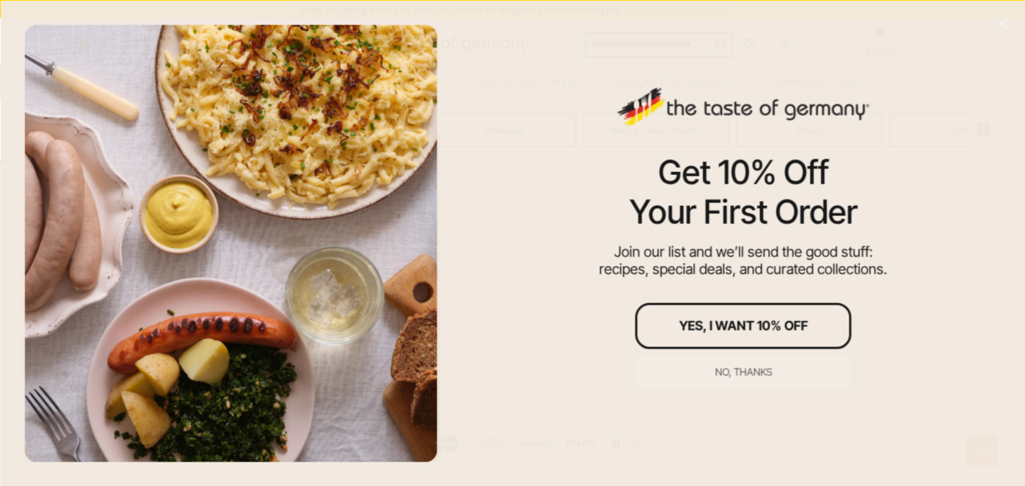
scroll to position [2992, 0]
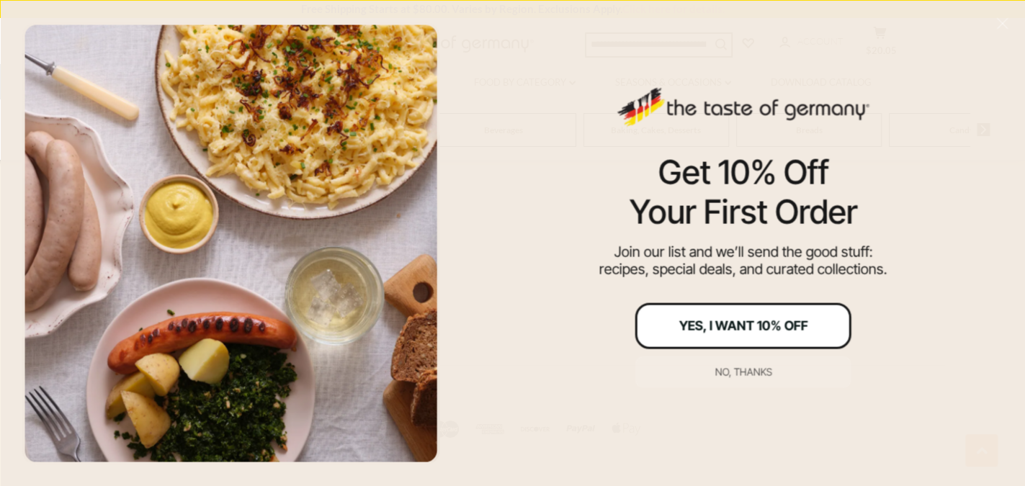
click at [766, 336] on button "Yes, I Want 10% Off" at bounding box center [743, 325] width 216 height 46
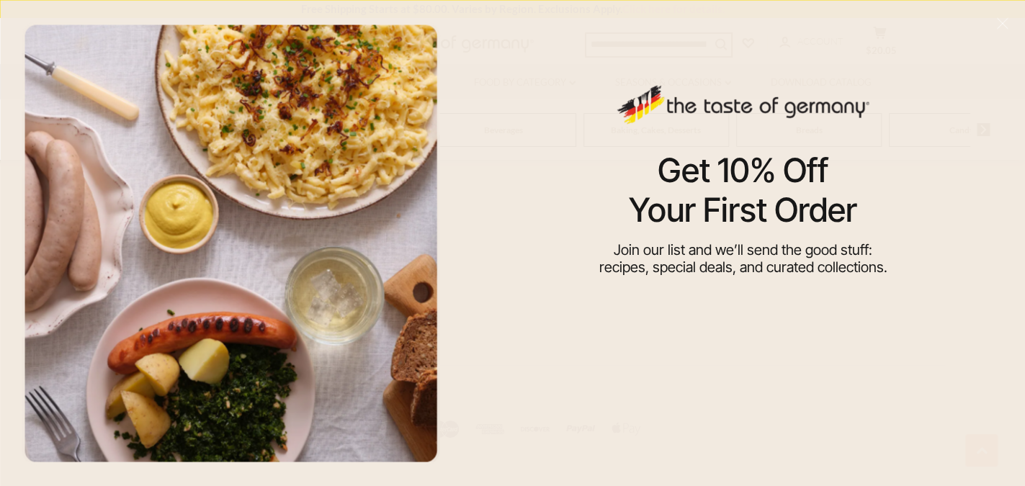
click at [803, 323] on input "email" at bounding box center [743, 318] width 216 height 36
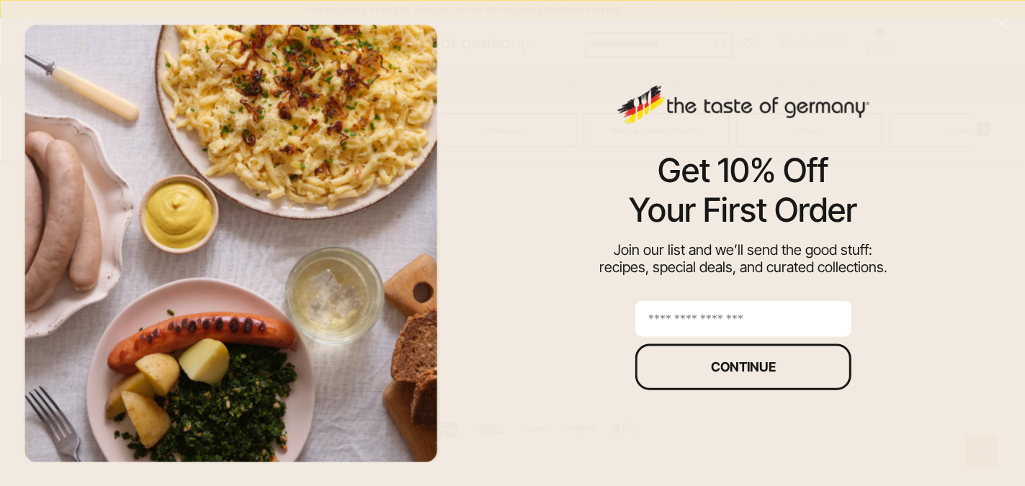
type input "**********"
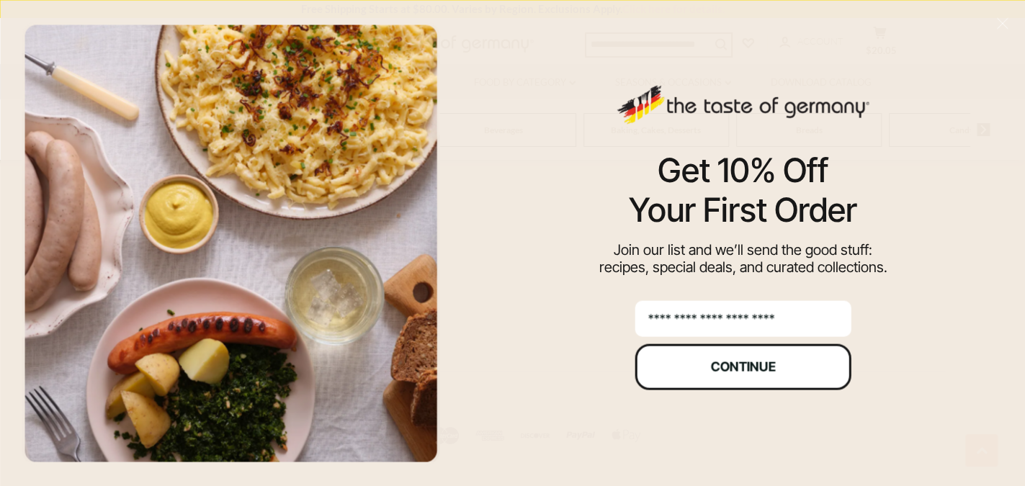
click at [704, 379] on button "Continue" at bounding box center [743, 367] width 216 height 46
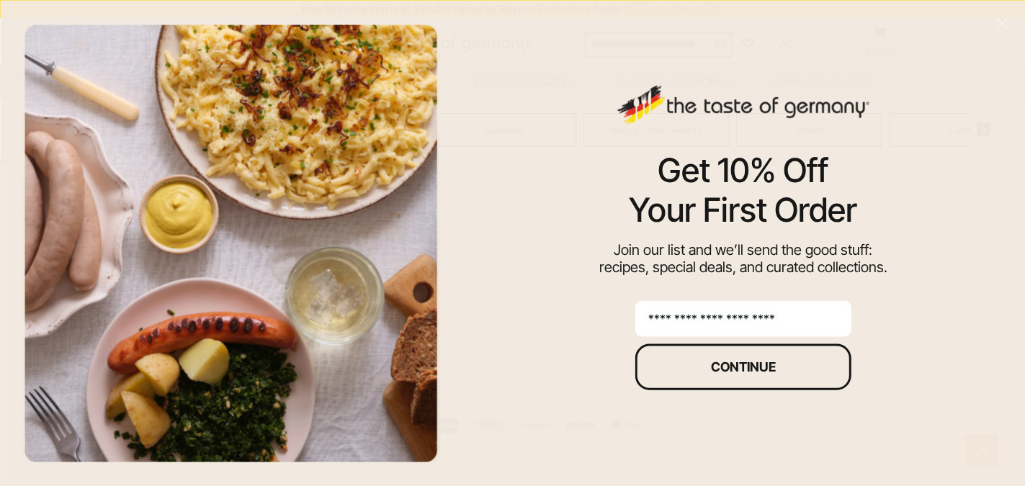
scroll to position [3017, 0]
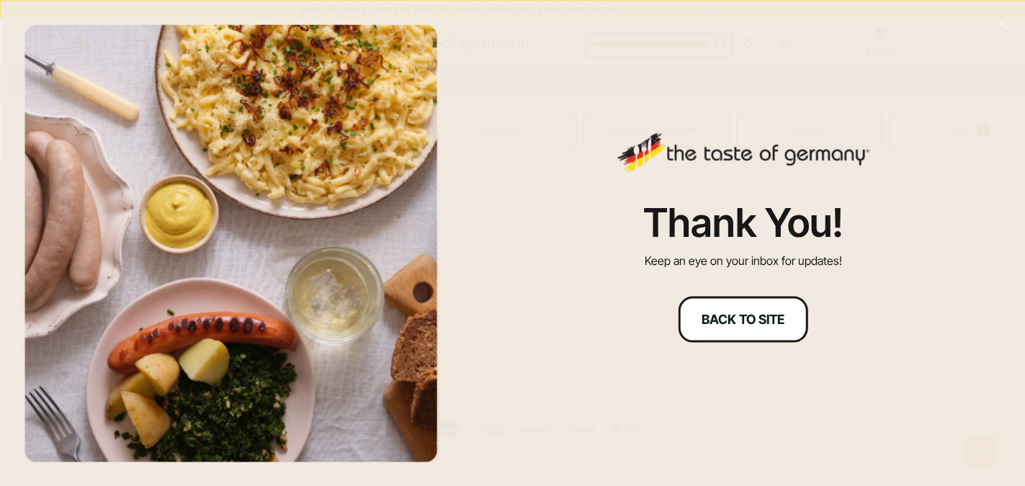
click at [755, 320] on div "Back to site" at bounding box center [742, 319] width 83 height 13
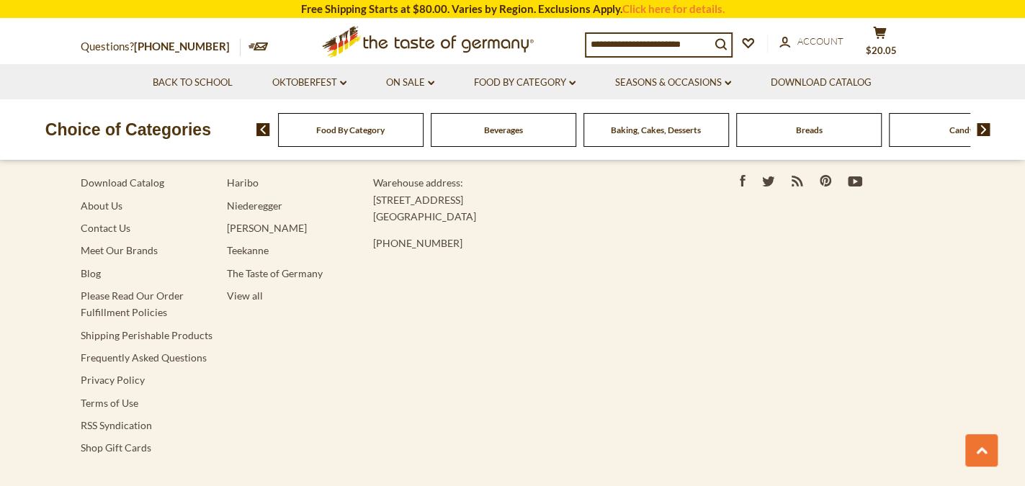
scroll to position [2848, 0]
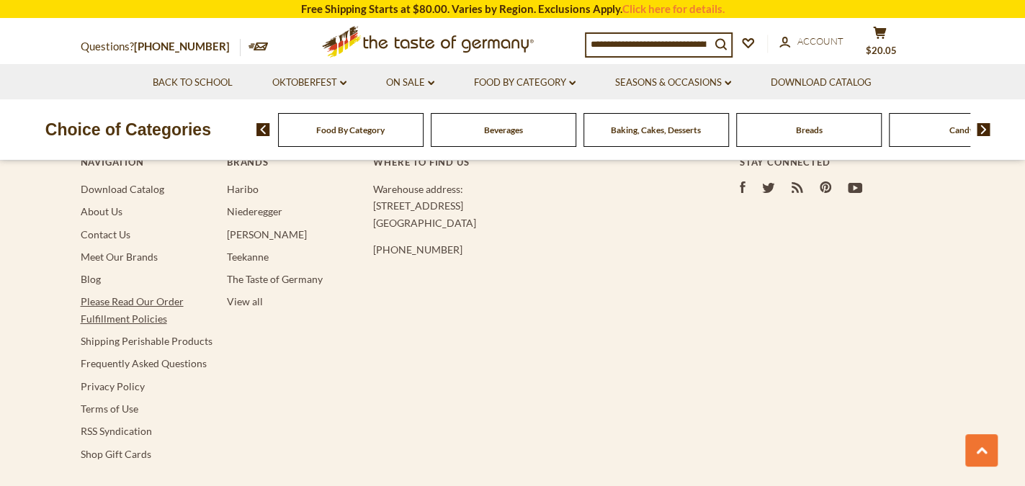
click at [158, 295] on link "Please Read Our Order Fulfillment Policies" at bounding box center [132, 309] width 103 height 29
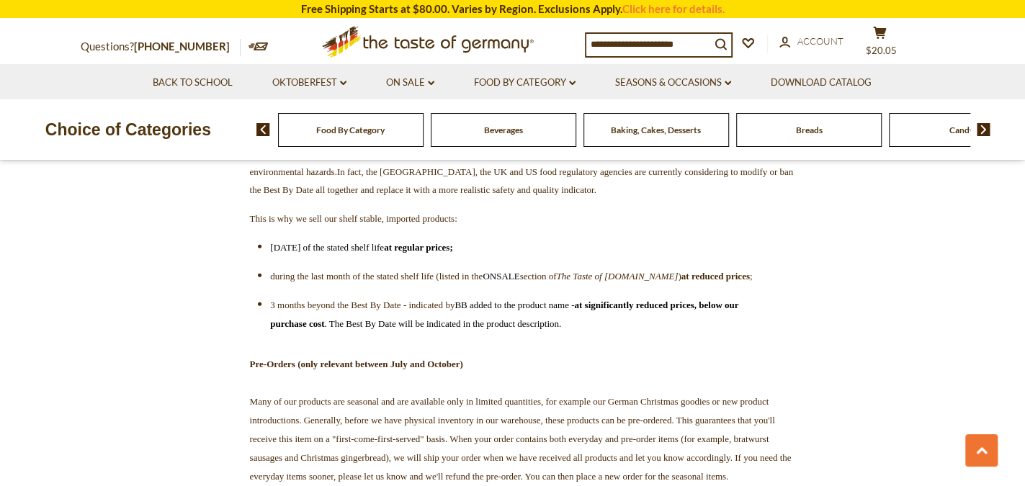
scroll to position [2233, 0]
